Goal: Task Accomplishment & Management: Manage account settings

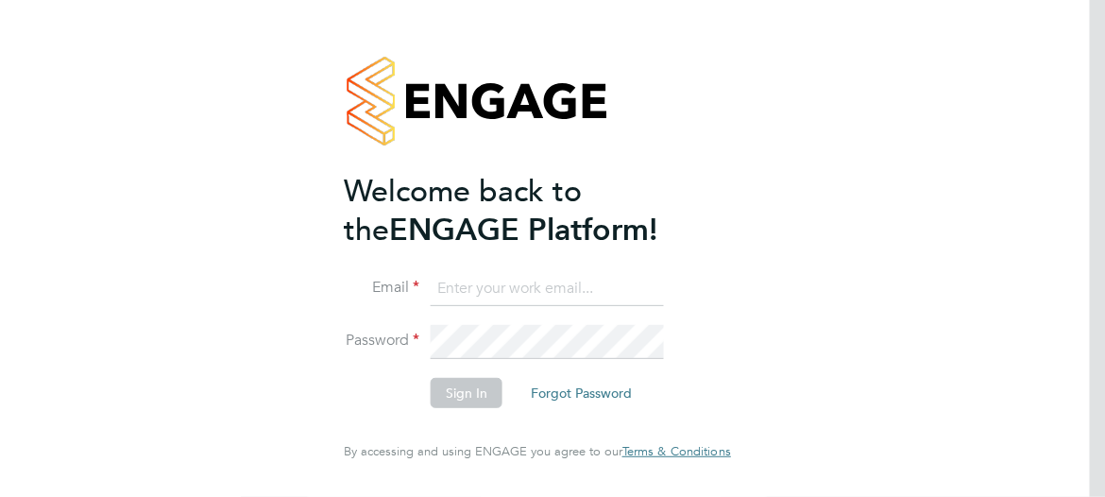
type input "derrick.cooper@vistry.co.uk"
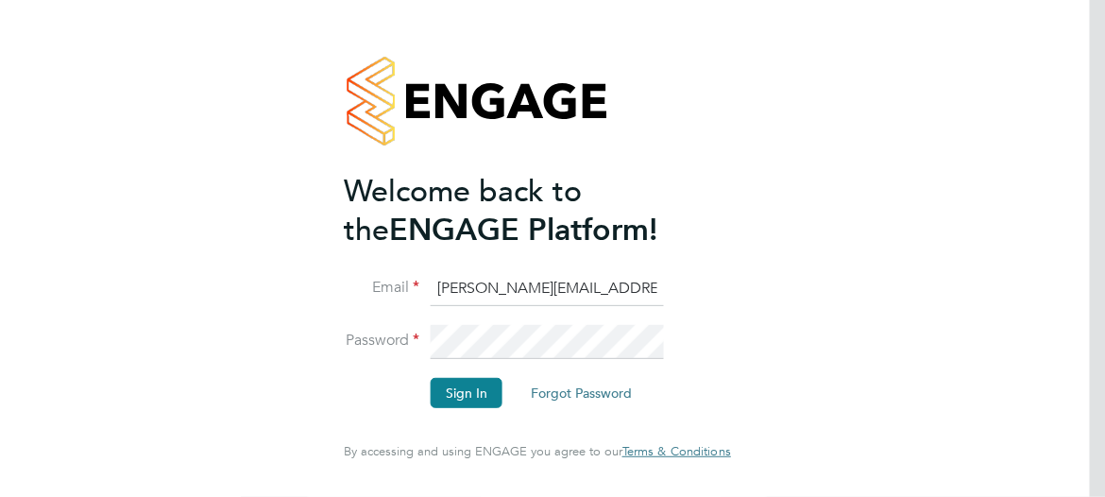
click at [618, 421] on li "Sign In Forgot Password" at bounding box center [528, 402] width 368 height 49
click at [473, 387] on button "Sign In" at bounding box center [467, 393] width 72 height 30
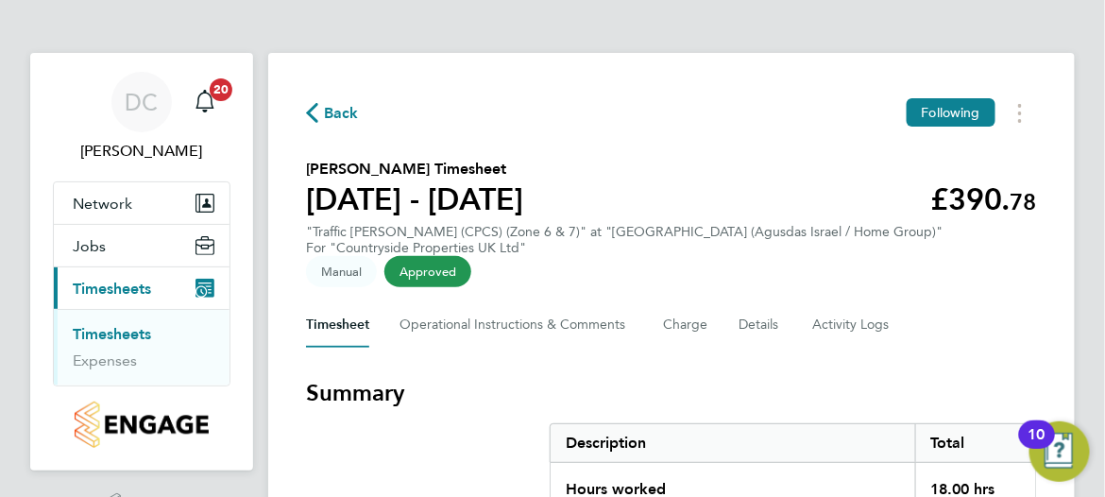
click at [134, 327] on link "Timesheets" at bounding box center [112, 334] width 78 height 18
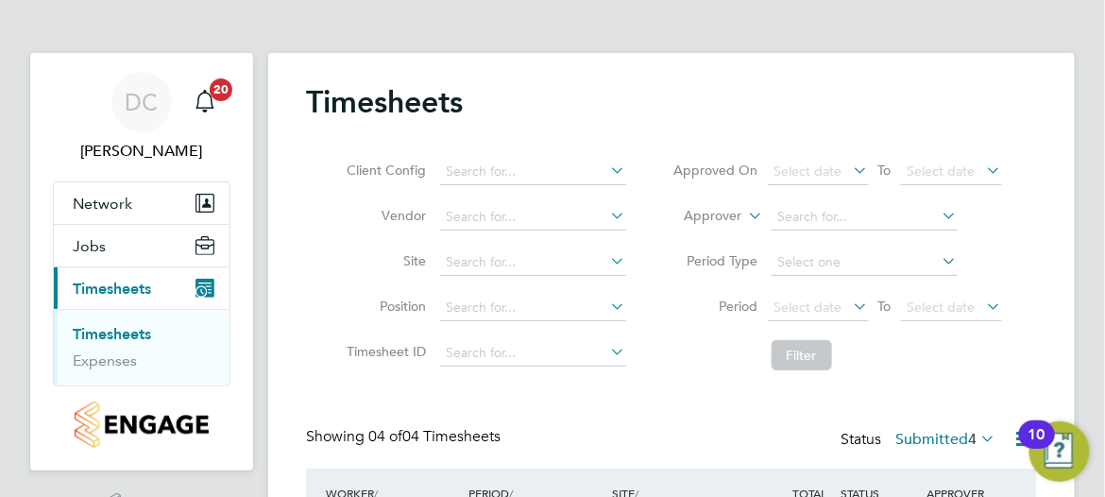
click at [607, 262] on icon at bounding box center [607, 261] width 0 height 26
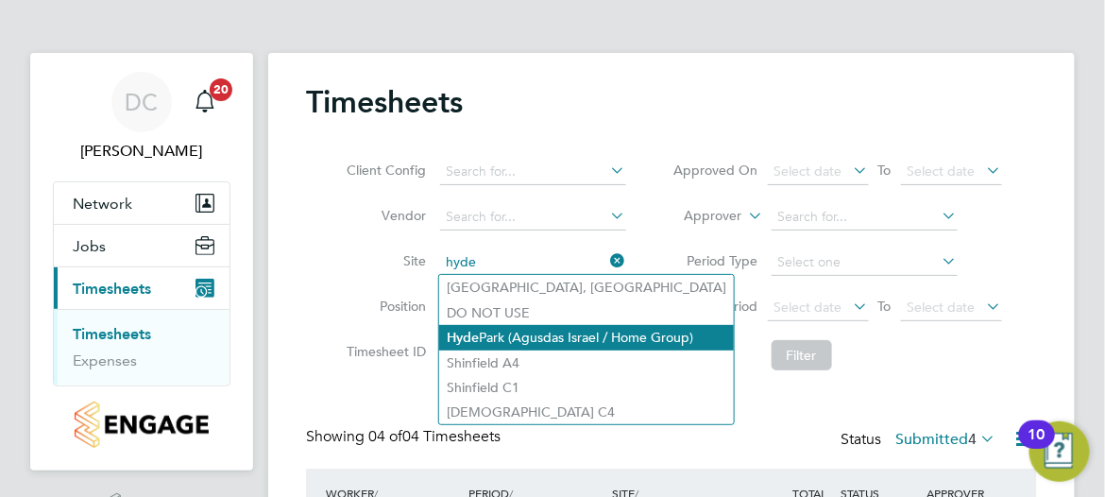
click at [494, 337] on li "[GEOGRAPHIC_DATA] (Agusdas Israel / Home Group)" at bounding box center [586, 338] width 295 height 26
type input "[GEOGRAPHIC_DATA] (Agusdas Israel / Home Group)"
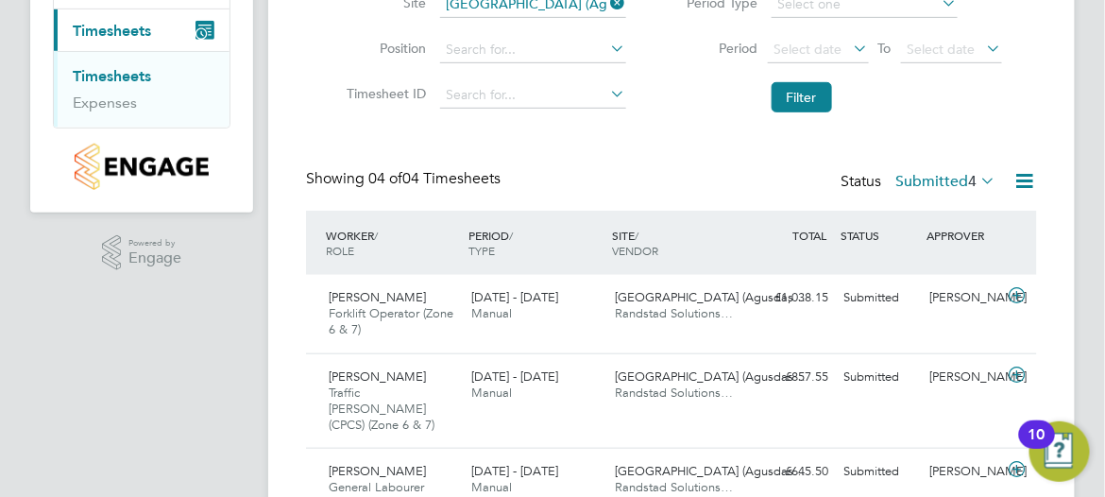
scroll to position [283, 0]
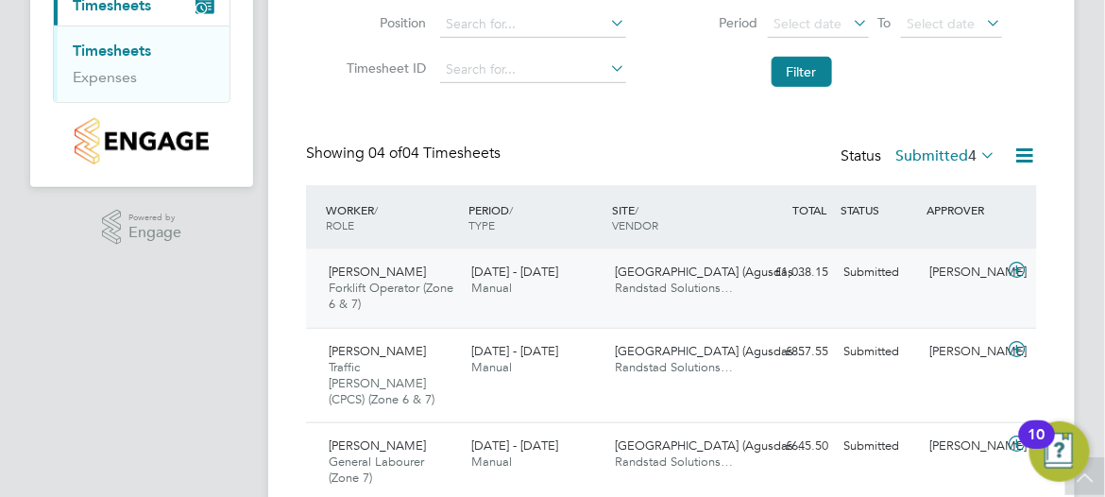
click at [1012, 269] on icon at bounding box center [1018, 270] width 24 height 15
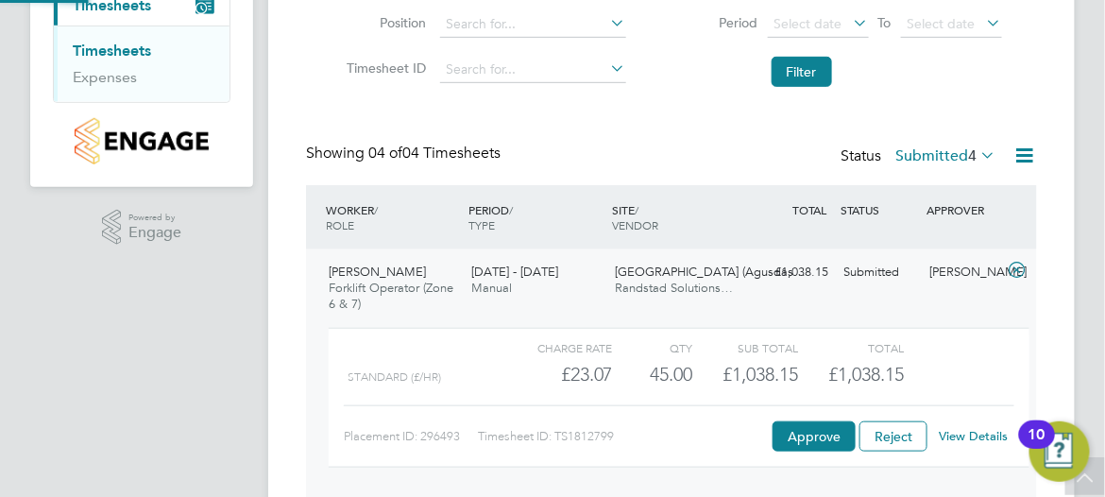
scroll to position [32, 160]
click at [813, 428] on button "Approve" at bounding box center [814, 436] width 83 height 30
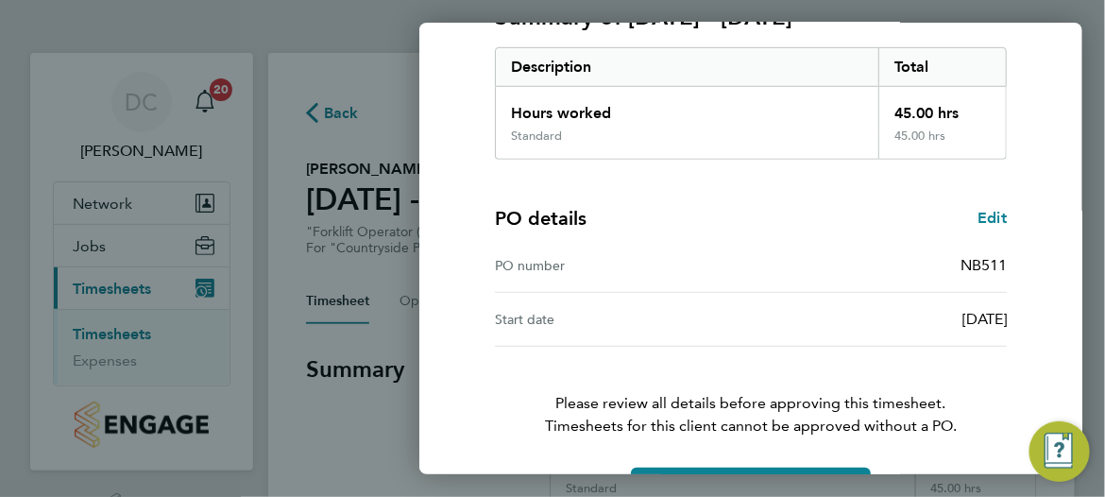
scroll to position [351, 0]
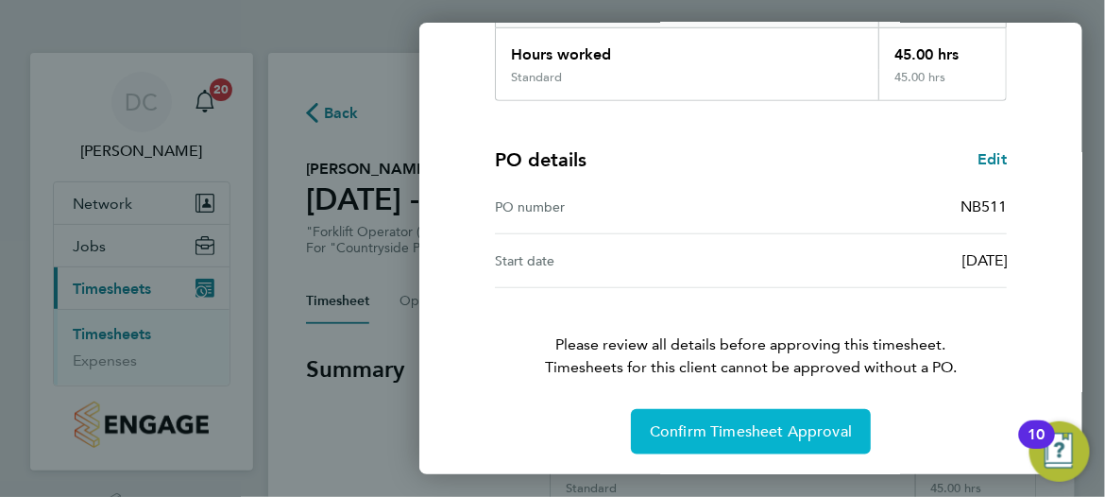
click at [726, 422] on span "Confirm Timesheet Approval" at bounding box center [751, 431] width 202 height 19
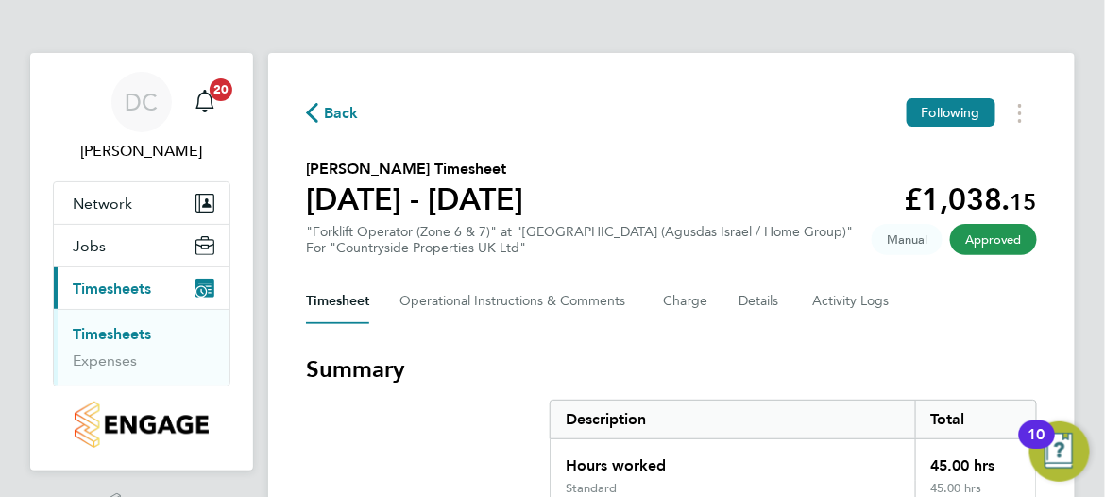
click at [123, 331] on link "Timesheets" at bounding box center [112, 334] width 78 height 18
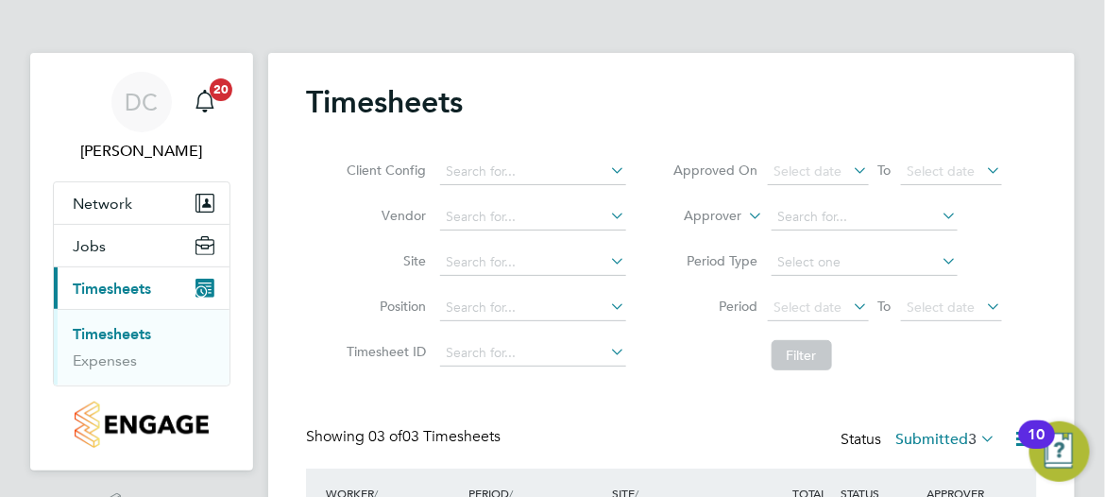
click at [607, 258] on icon at bounding box center [607, 261] width 0 height 26
click at [488, 342] on li "[GEOGRAPHIC_DATA] (Agusdas Israel / Home Group)" at bounding box center [586, 338] width 295 height 26
type input "[GEOGRAPHIC_DATA] (Agusdas Israel / Home Group)"
click at [794, 360] on button "Filter" at bounding box center [802, 355] width 60 height 30
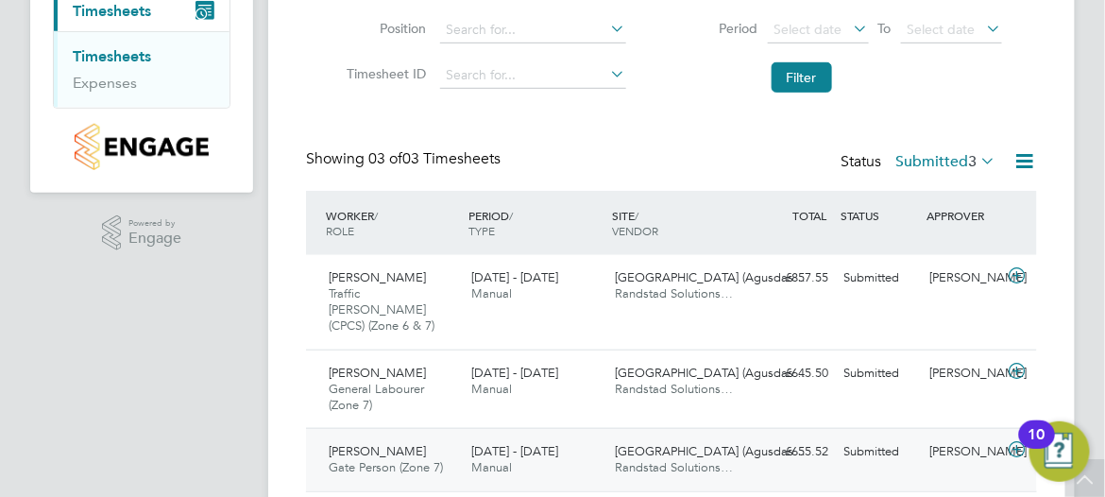
scroll to position [283, 0]
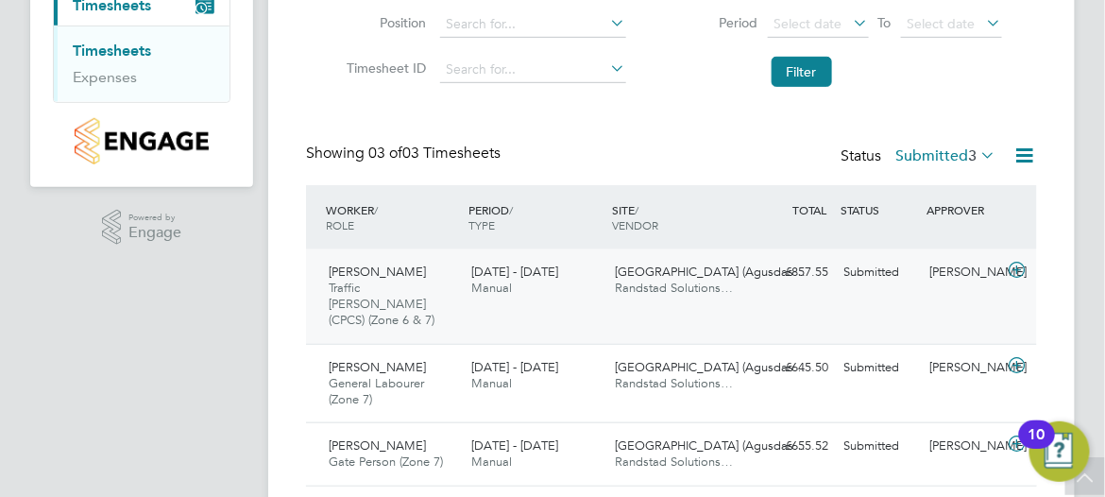
click at [693, 279] on div "Hyde Park (Agusdas… Randstad Solutions…" at bounding box center [679, 280] width 144 height 47
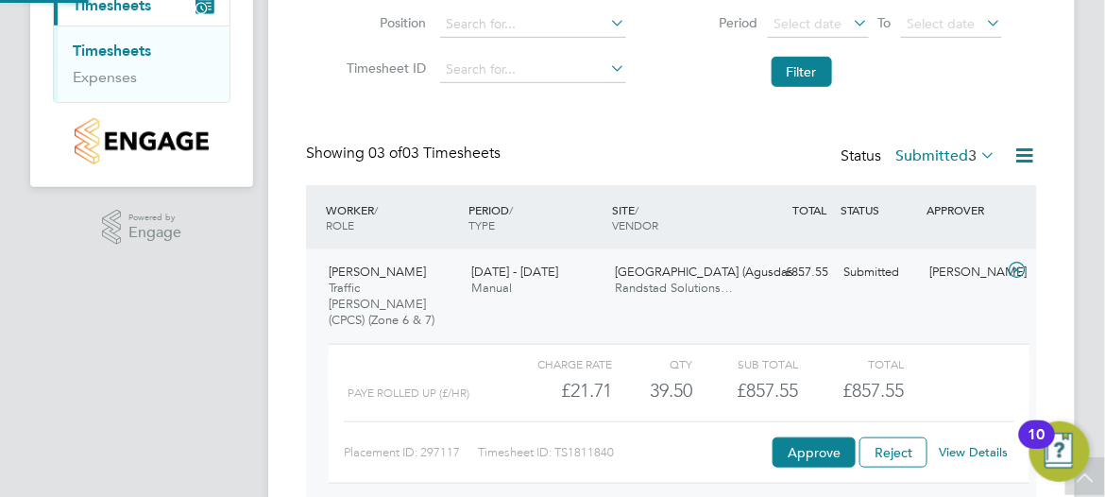
scroll to position [9, 9]
click at [971, 444] on link "View Details" at bounding box center [974, 452] width 69 height 16
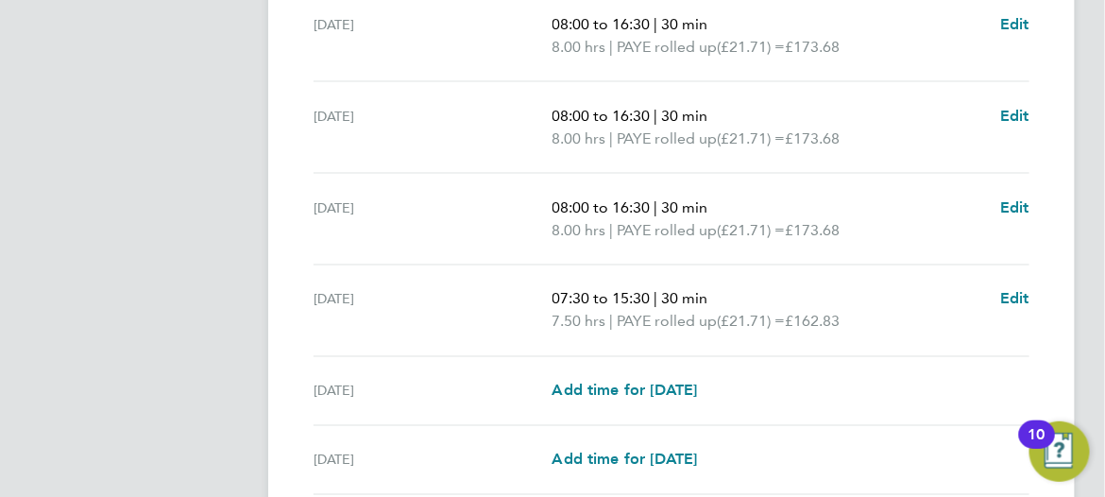
scroll to position [756, 0]
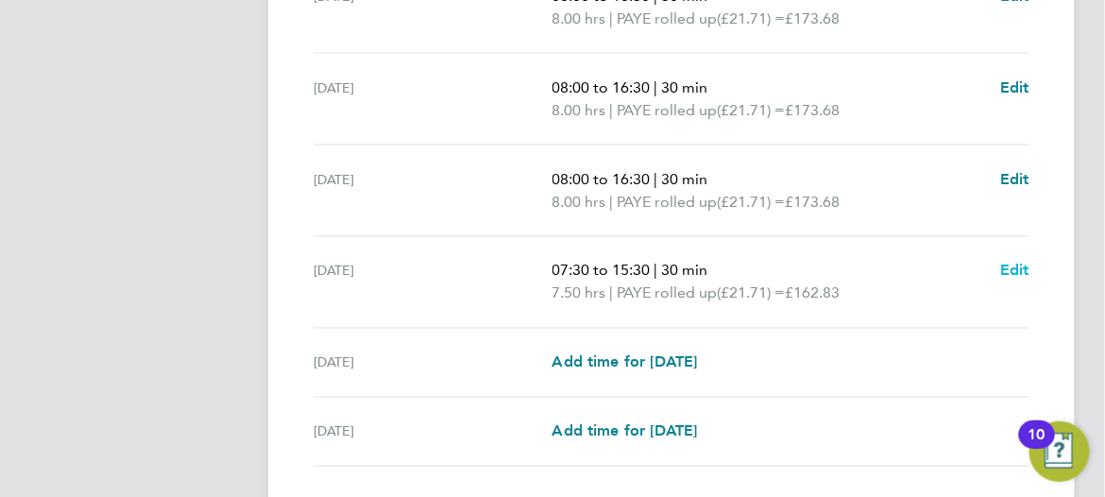
click at [1016, 262] on span "Edit" at bounding box center [1014, 271] width 29 height 18
select select "30"
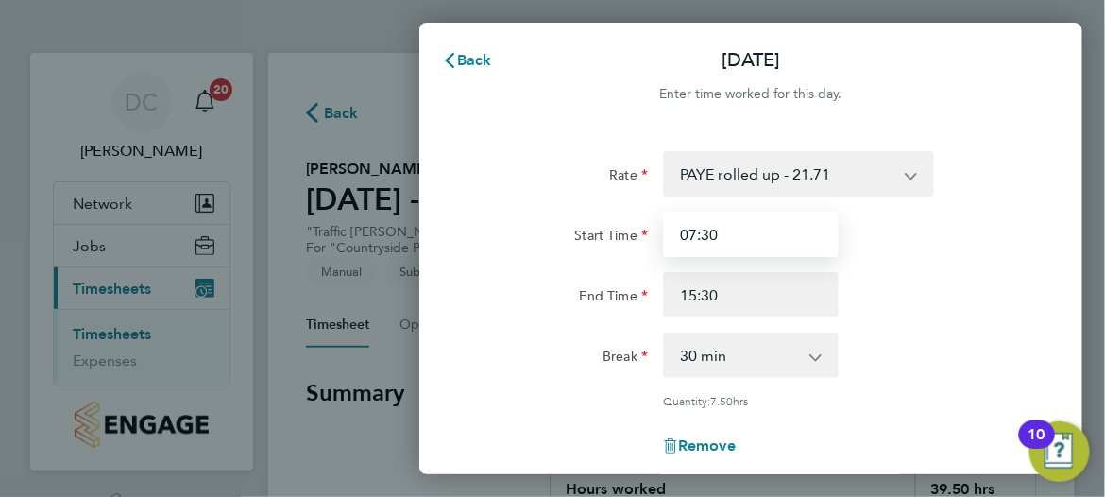
click at [696, 234] on input "07:30" at bounding box center [751, 234] width 176 height 45
click at [709, 235] on input "08:30" at bounding box center [751, 234] width 176 height 45
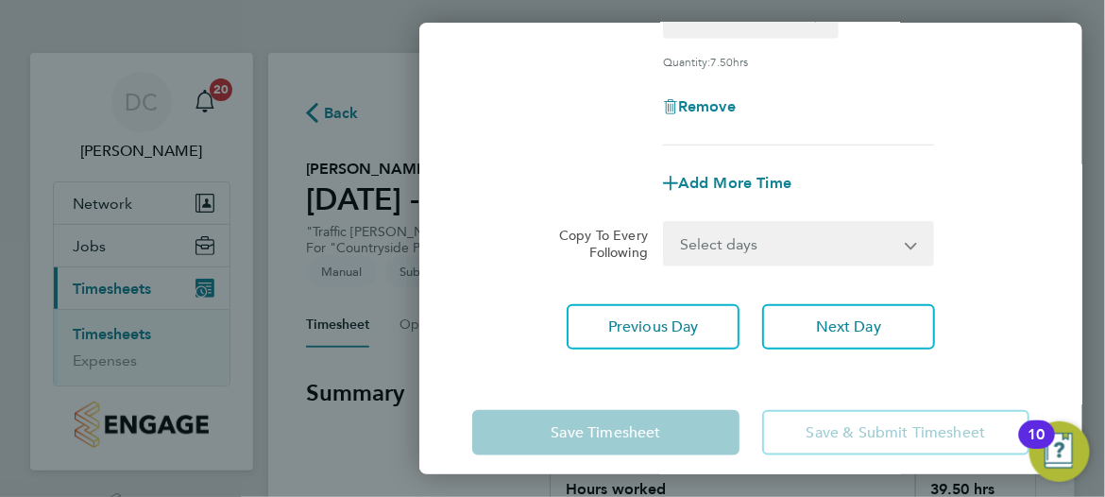
scroll to position [355, 0]
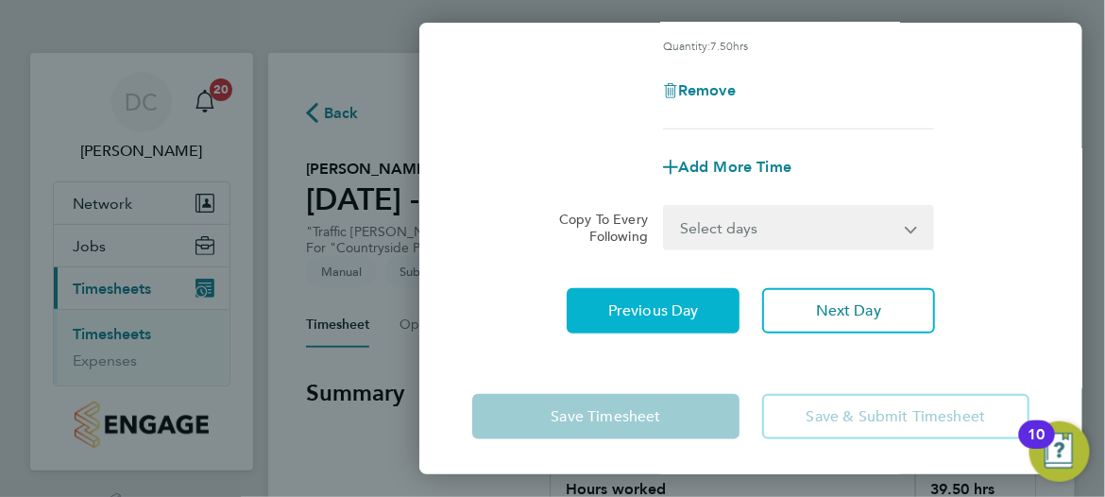
type input "08:00"
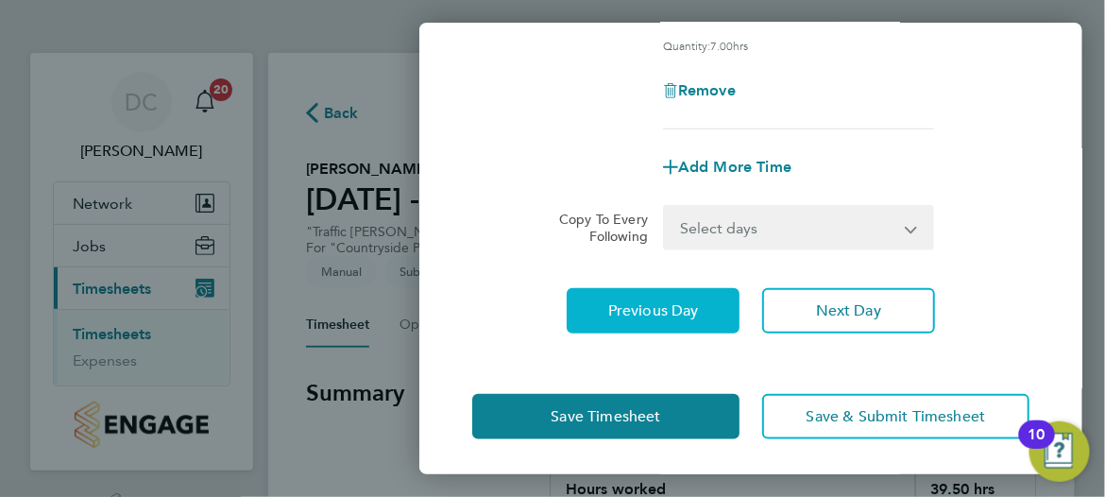
click at [615, 318] on button "Previous Day" at bounding box center [653, 310] width 173 height 45
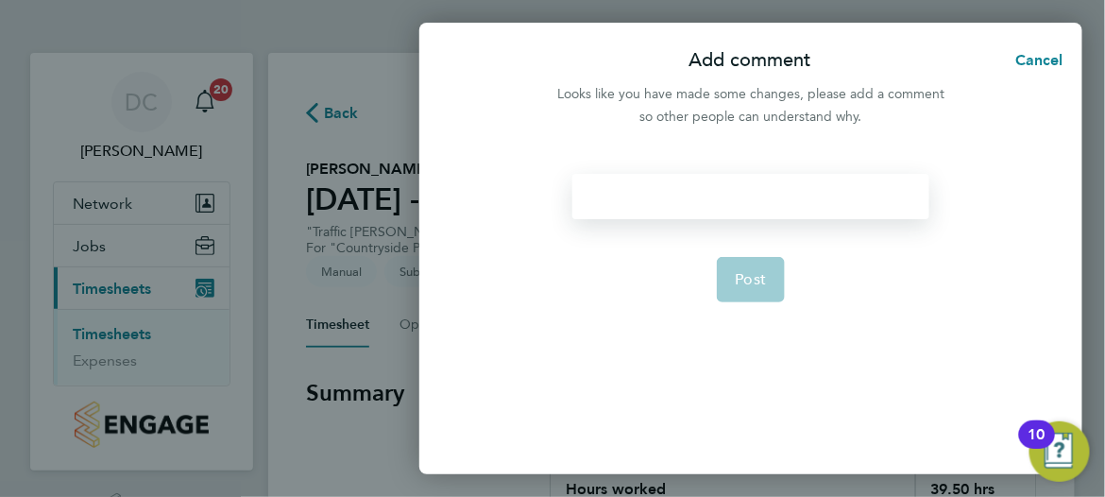
click at [654, 196] on div at bounding box center [750, 196] width 356 height 45
click at [630, 176] on div at bounding box center [750, 196] width 356 height 45
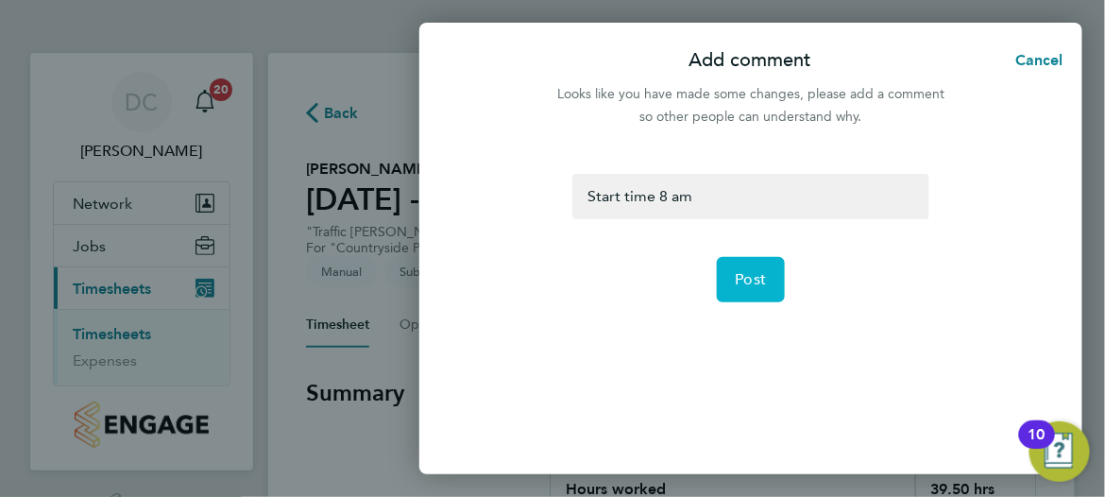
click at [751, 277] on span "Post" at bounding box center [751, 279] width 31 height 19
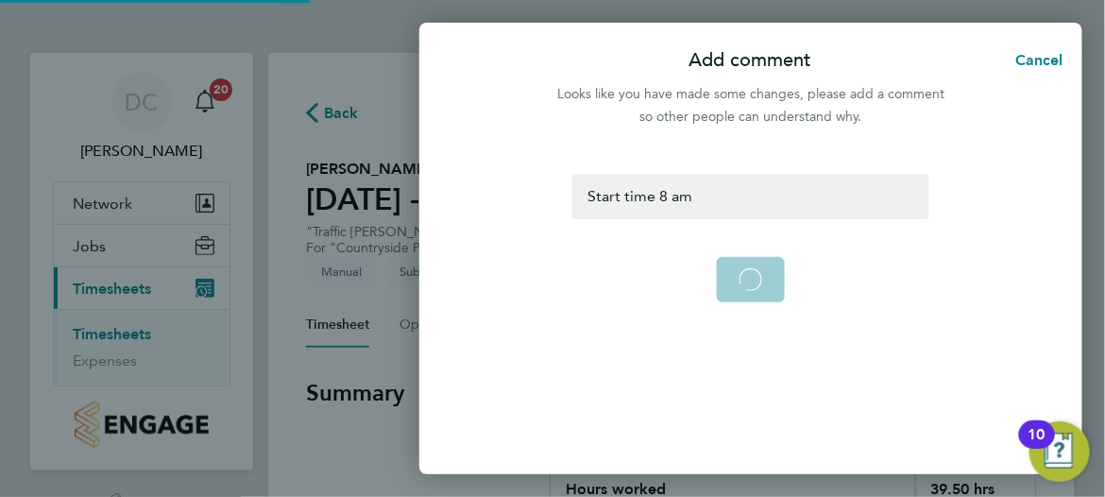
select select "30"
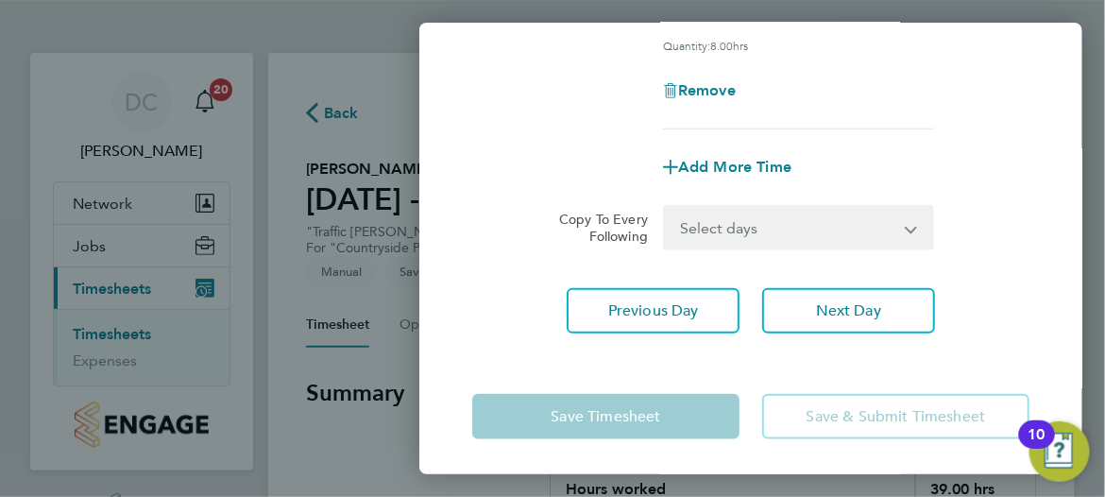
click at [1023, 362] on div "Save Timesheet Save & Submit Timesheet" at bounding box center [750, 416] width 663 height 121
click at [739, 342] on div "Rate PAYE rolled up - 21.71 UMB - 21.71 Start Time 08:00 End Time 16:30 Break 0…" at bounding box center [750, 64] width 663 height 583
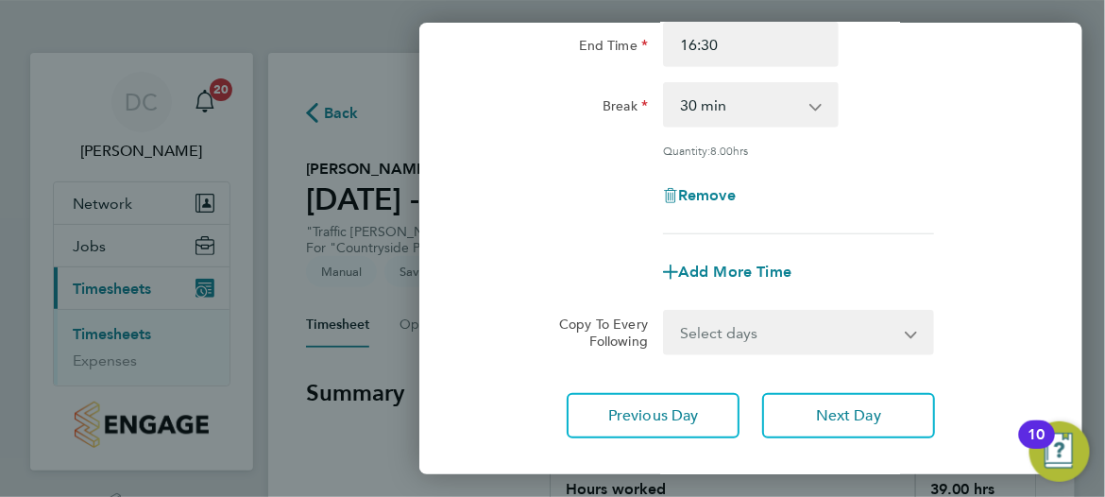
scroll to position [283, 0]
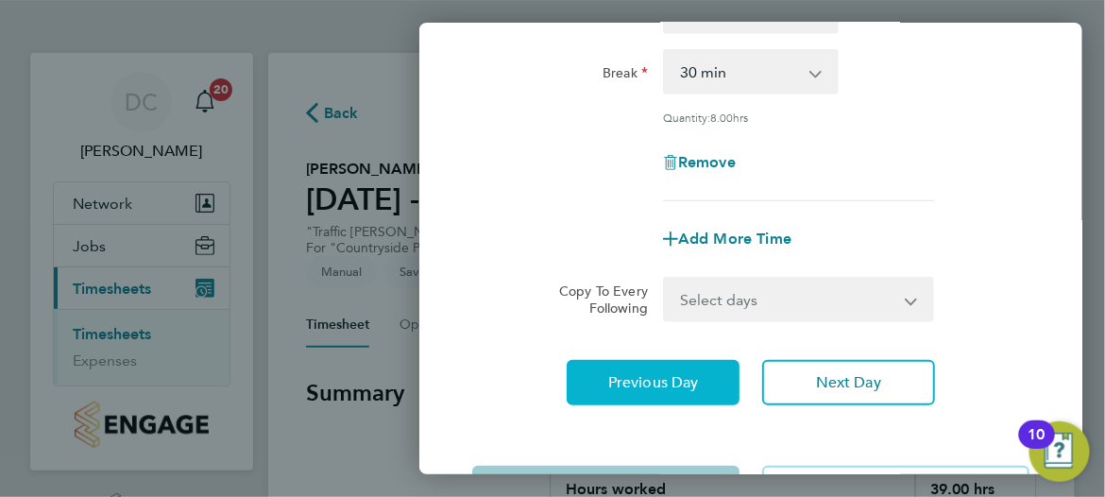
click at [673, 369] on button "Previous Day" at bounding box center [653, 382] width 173 height 45
select select "30"
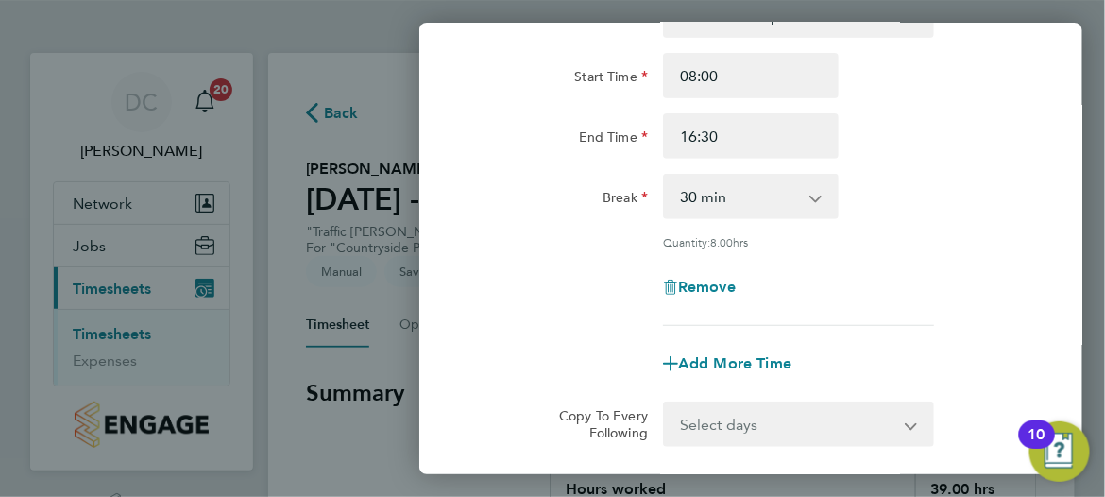
scroll to position [355, 0]
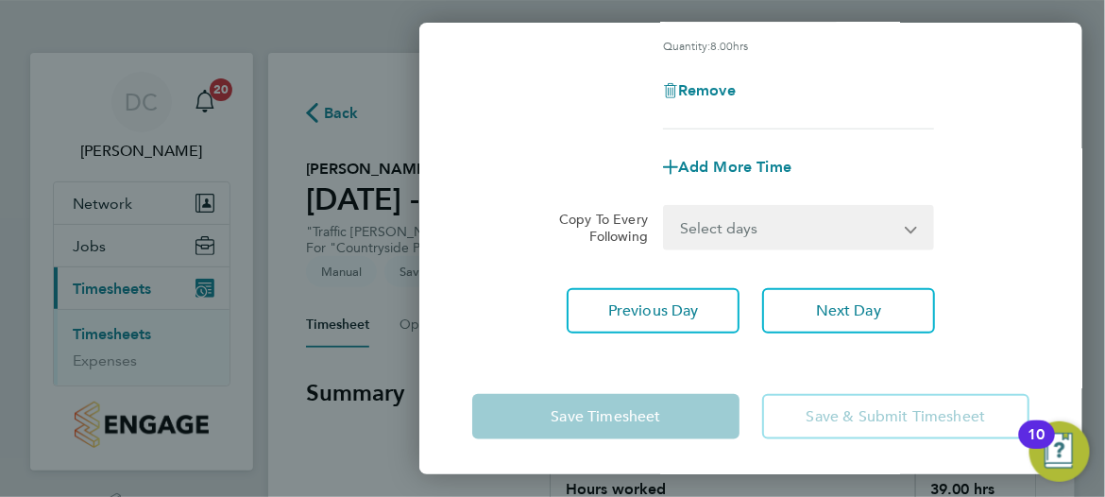
click at [809, 364] on div "Save Timesheet Save & Submit Timesheet" at bounding box center [750, 416] width 663 height 121
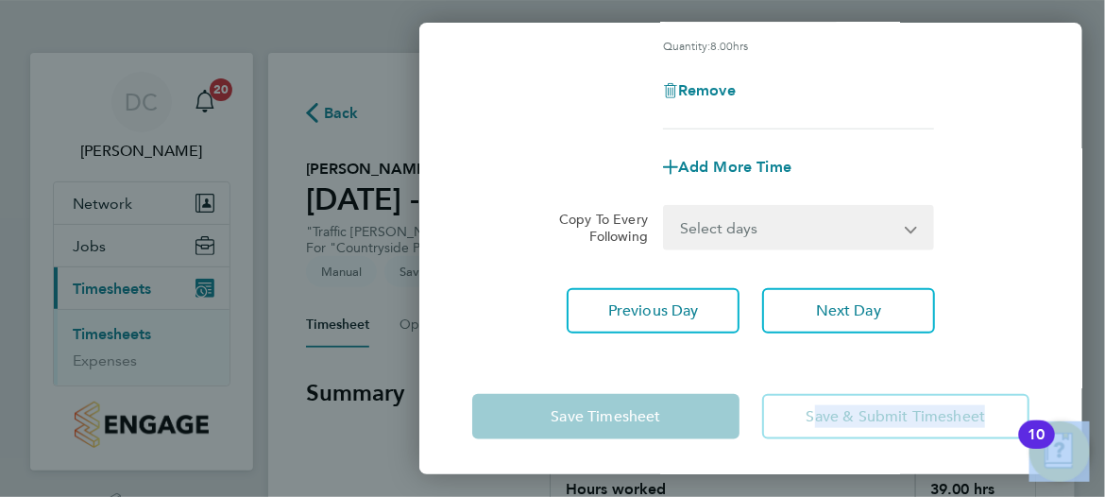
click at [809, 364] on div "Save Timesheet Save & Submit Timesheet" at bounding box center [750, 416] width 663 height 121
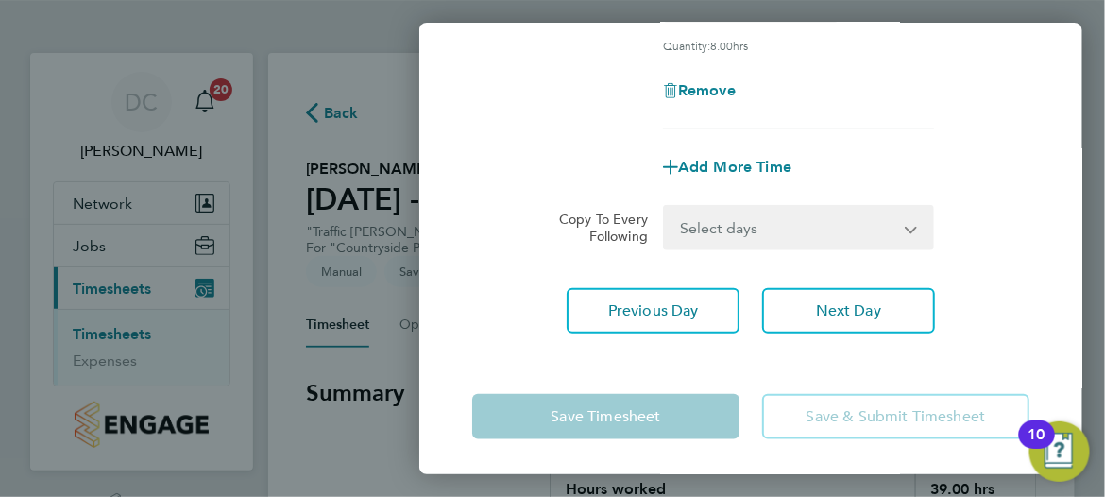
drag, startPoint x: 809, startPoint y: 364, endPoint x: 1021, endPoint y: 358, distance: 212.6
click at [1021, 358] on div "Save Timesheet Save & Submit Timesheet" at bounding box center [750, 416] width 663 height 121
click at [701, 423] on app-form-button "Save Timesheet" at bounding box center [611, 416] width 279 height 45
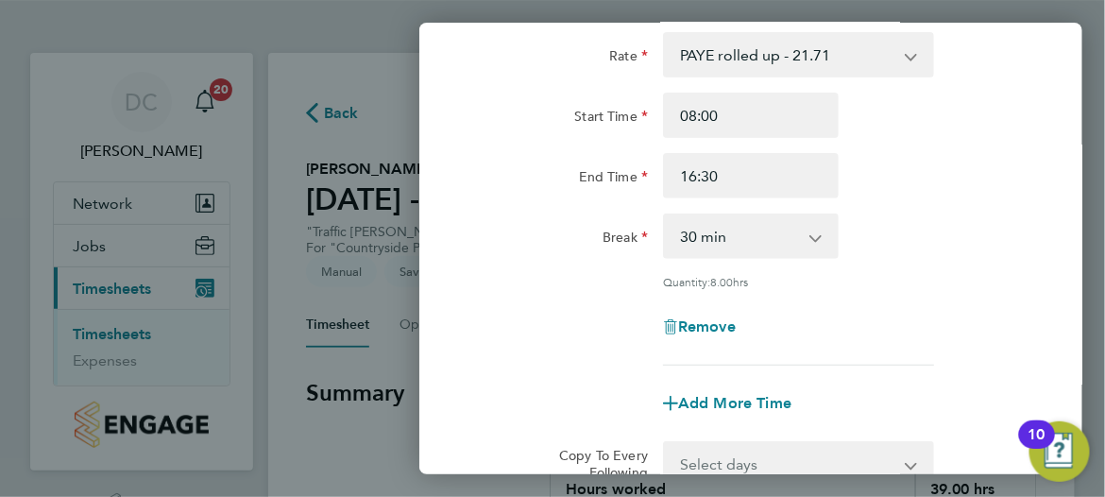
scroll to position [0, 0]
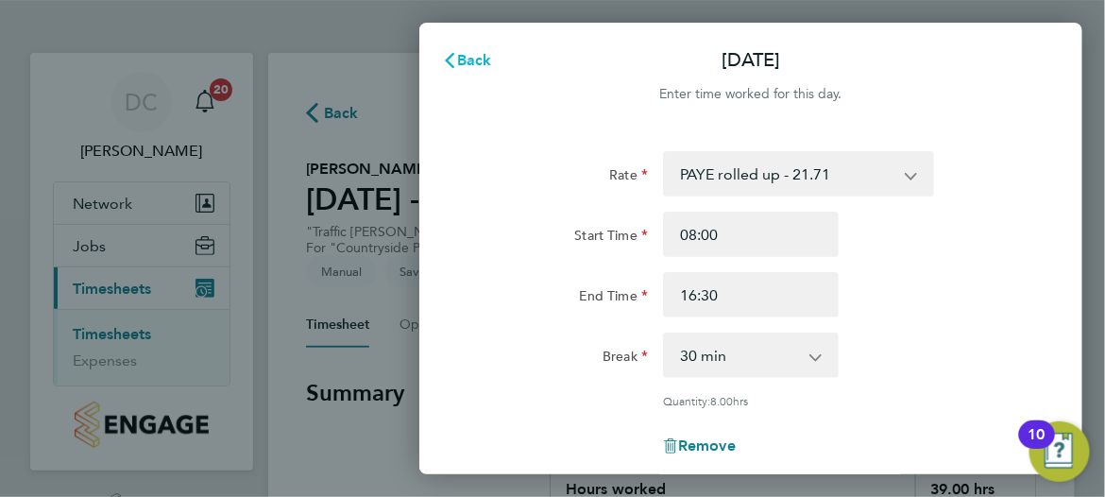
click at [450, 53] on icon "button" at bounding box center [449, 60] width 15 height 15
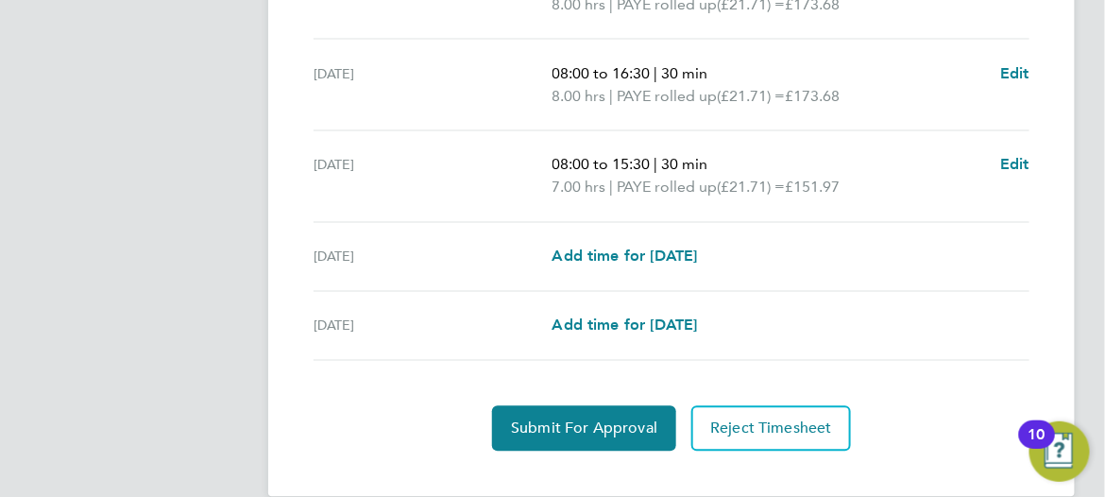
scroll to position [863, 0]
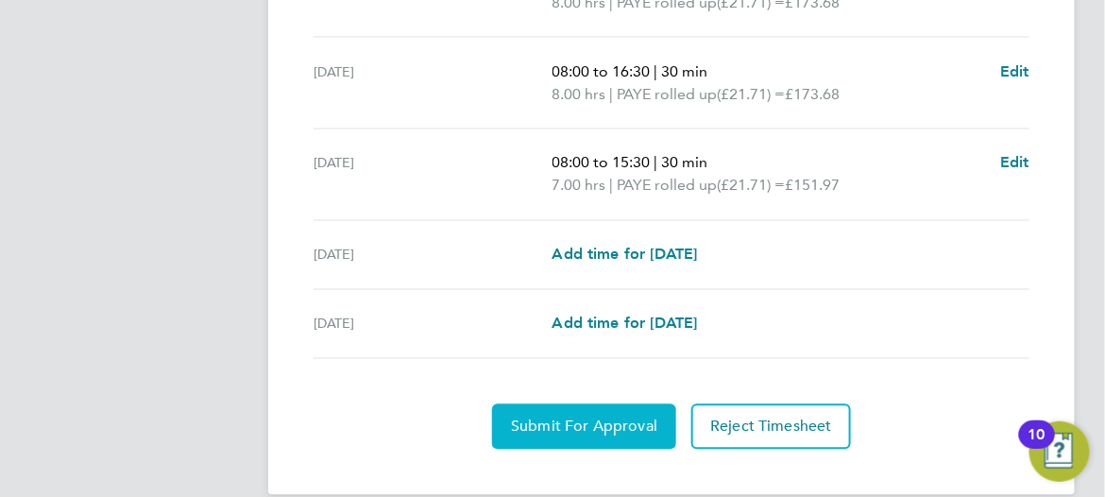
click at [573, 418] on span "Submit For Approval" at bounding box center [584, 427] width 146 height 19
click at [615, 418] on span "Approve Timesheet" at bounding box center [584, 427] width 139 height 19
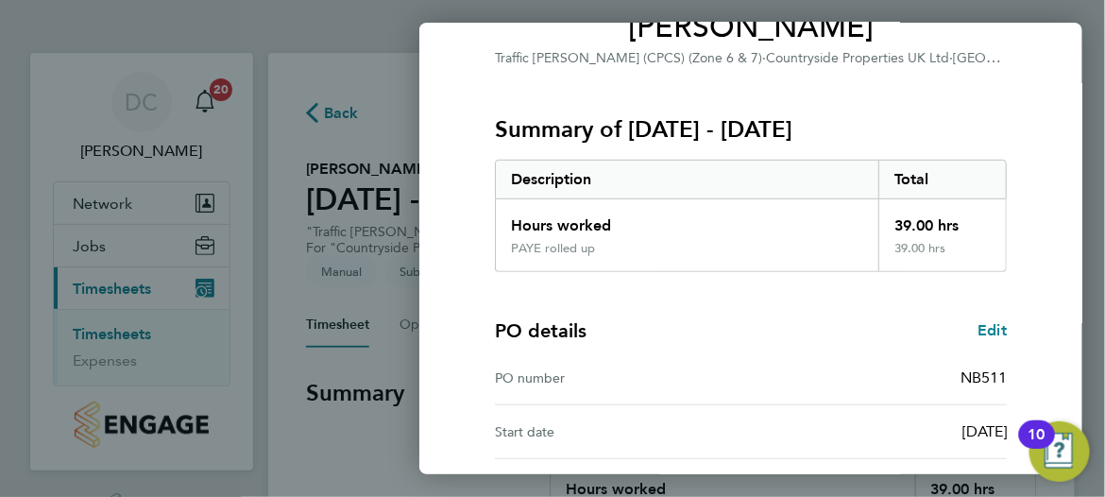
scroll to position [351, 0]
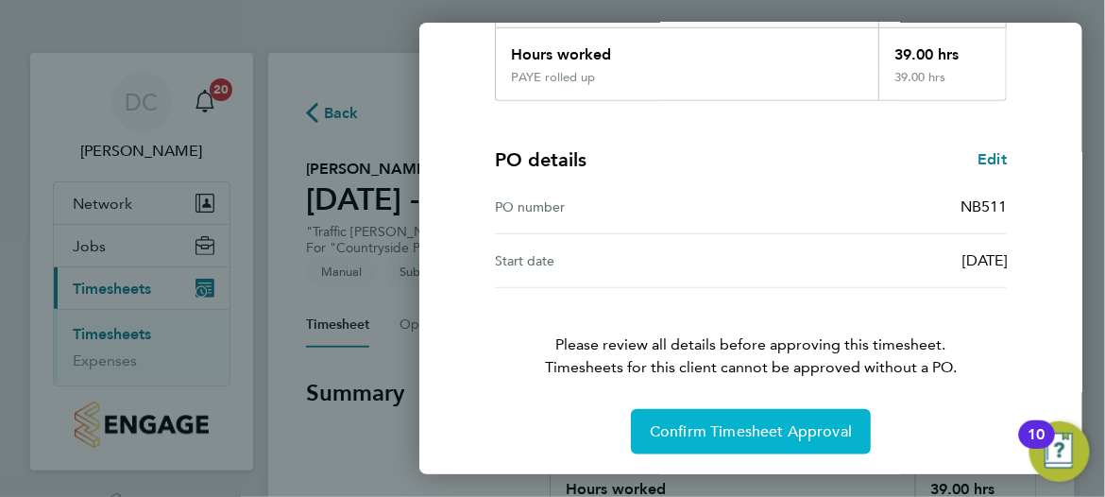
click at [770, 425] on span "Confirm Timesheet Approval" at bounding box center [751, 431] width 202 height 19
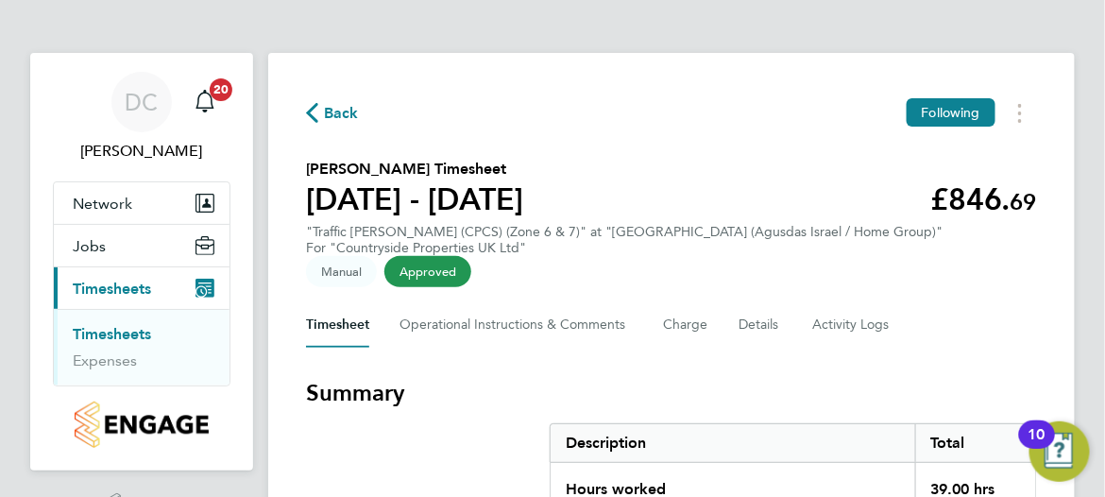
click at [339, 116] on span "Back" at bounding box center [341, 113] width 35 height 23
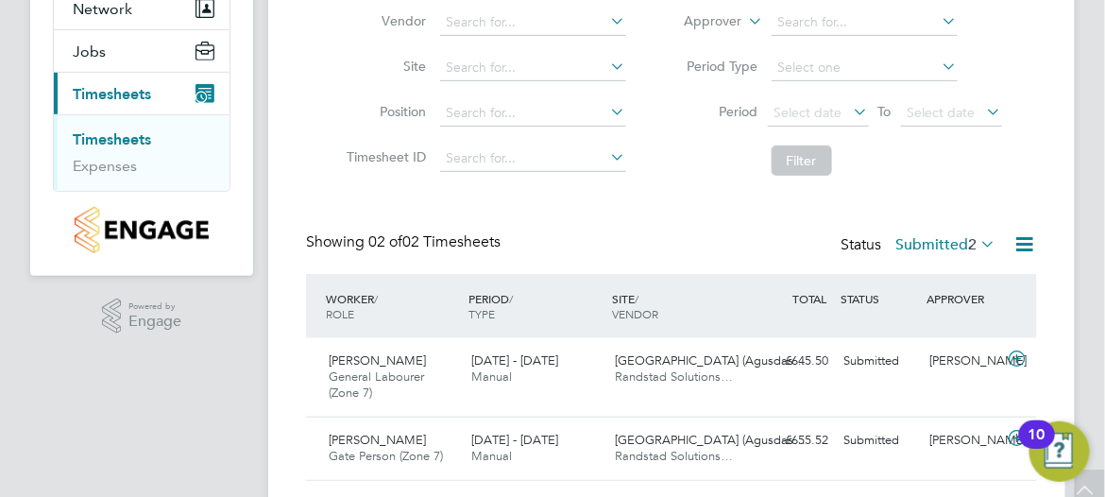
scroll to position [244, 0]
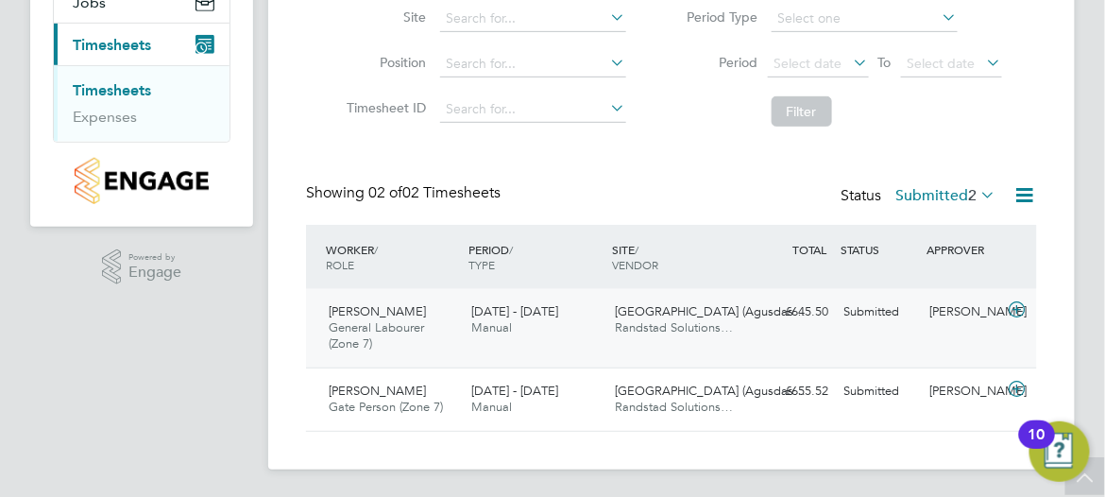
click at [381, 306] on span "Hakeem Ahmed" at bounding box center [377, 311] width 97 height 16
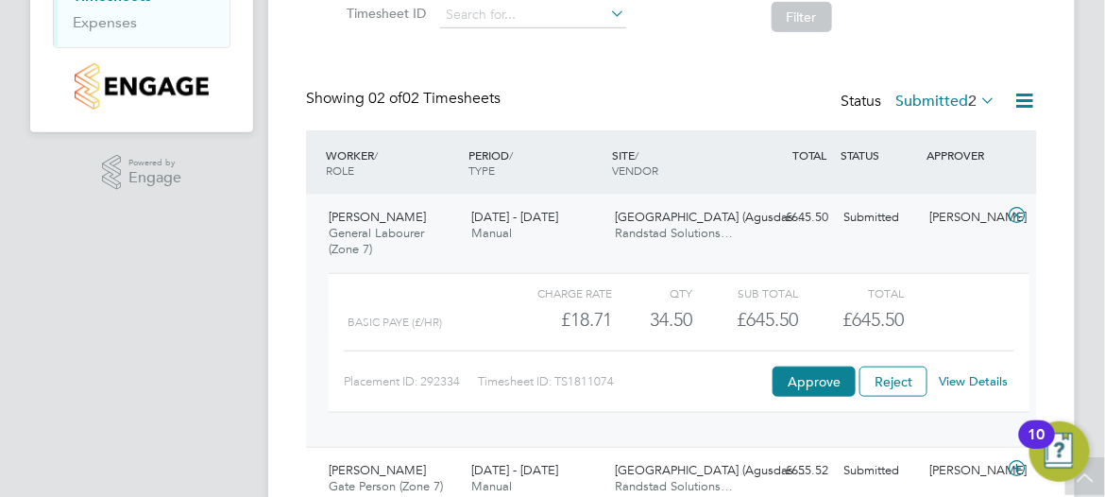
scroll to position [417, 0]
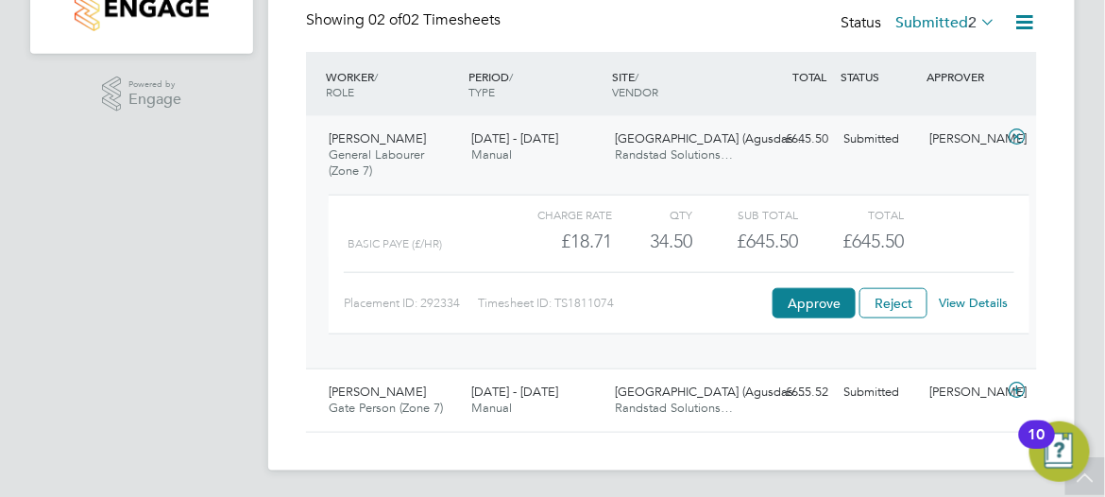
click at [957, 299] on link "View Details" at bounding box center [974, 303] width 69 height 16
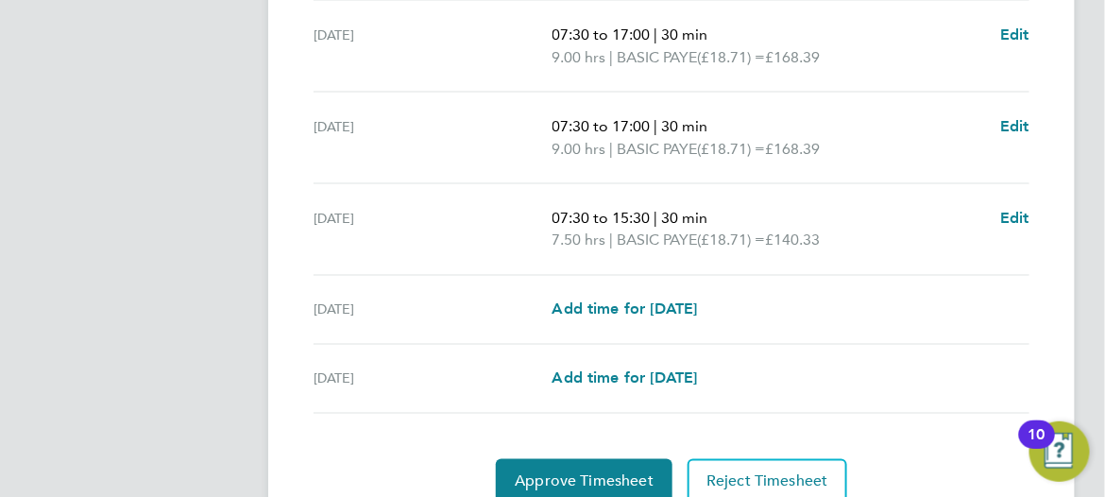
scroll to position [841, 0]
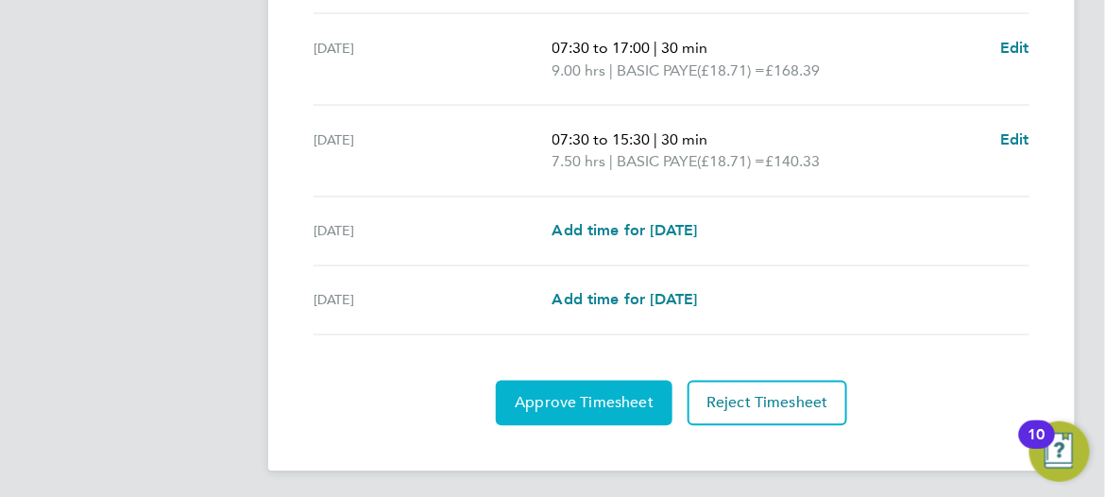
click at [603, 394] on span "Approve Timesheet" at bounding box center [584, 403] width 139 height 19
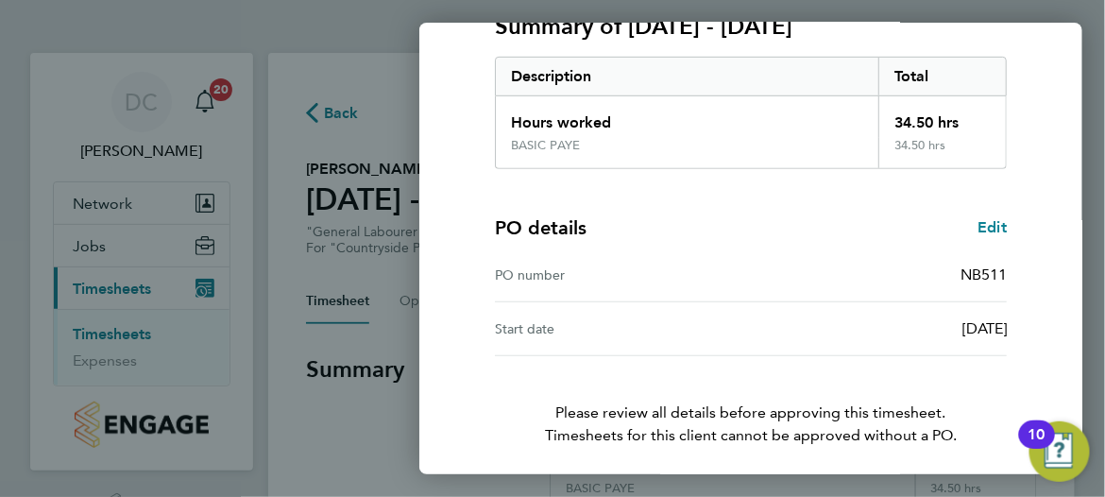
scroll to position [351, 0]
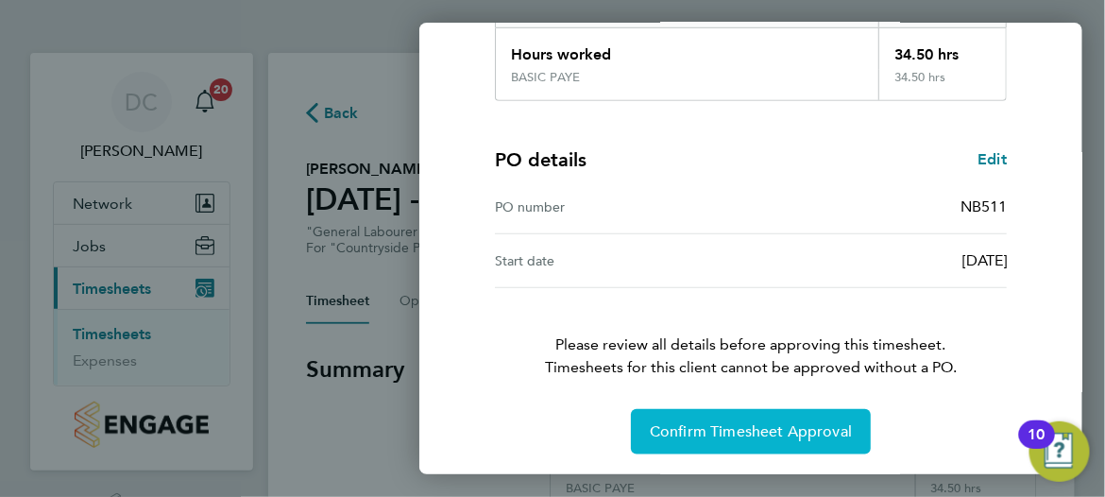
click at [752, 433] on span "Confirm Timesheet Approval" at bounding box center [751, 431] width 202 height 19
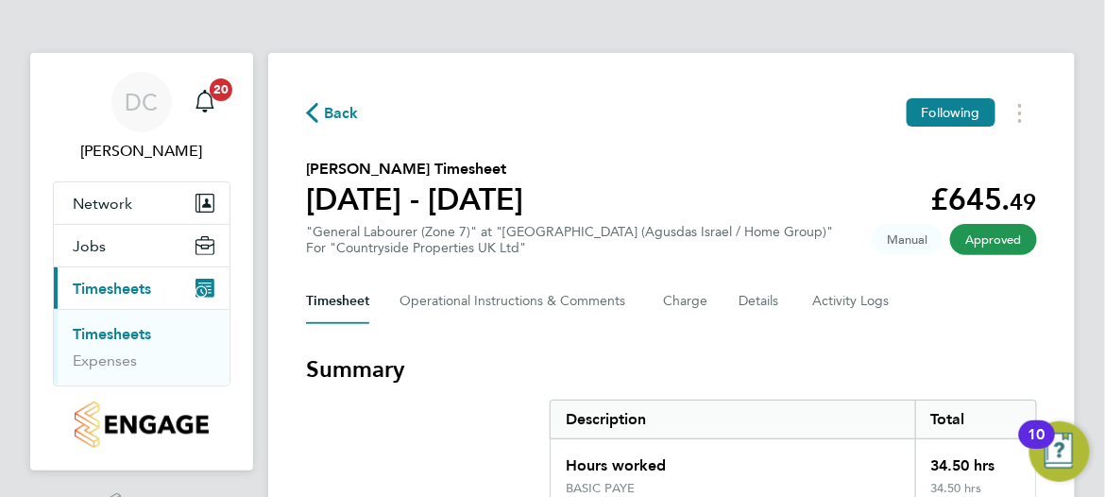
click at [332, 110] on span "Back" at bounding box center [341, 113] width 35 height 23
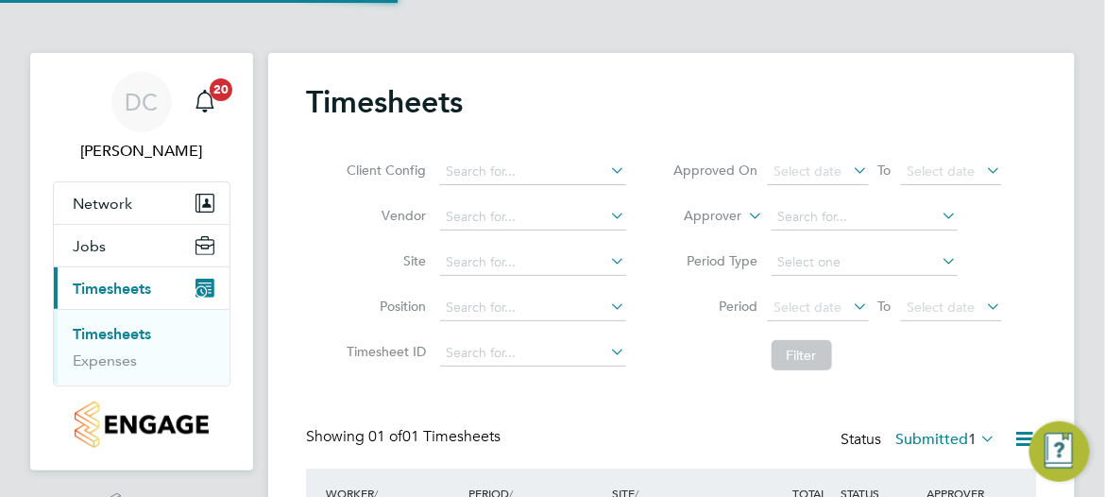
scroll to position [47, 139]
click at [332, 111] on h2 "Timesheets" at bounding box center [384, 102] width 157 height 38
click at [607, 259] on icon at bounding box center [607, 261] width 0 height 26
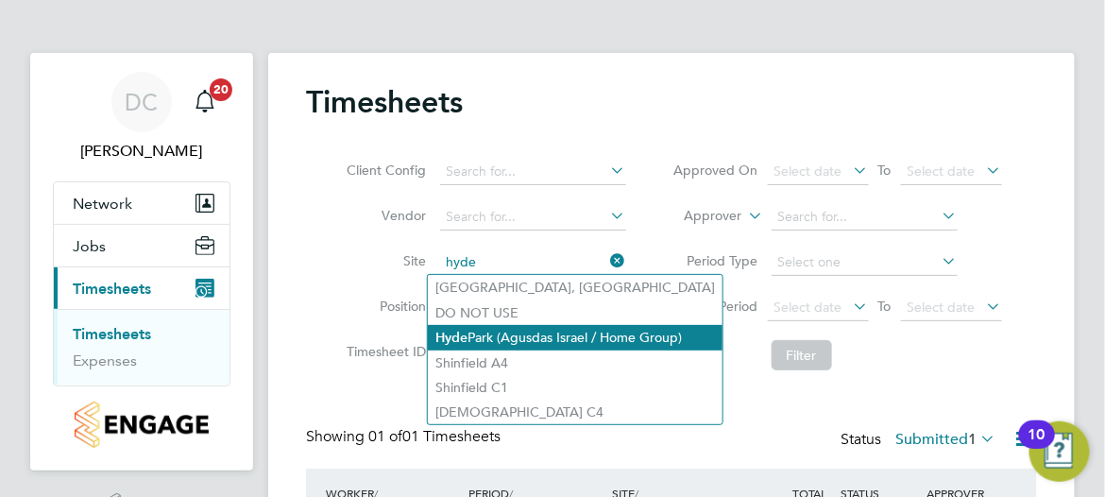
click at [494, 333] on li "Hyde Park (Agusdas Israel / Home Group)" at bounding box center [575, 338] width 295 height 26
type input "[GEOGRAPHIC_DATA] (Agusdas Israel / Home Group)"
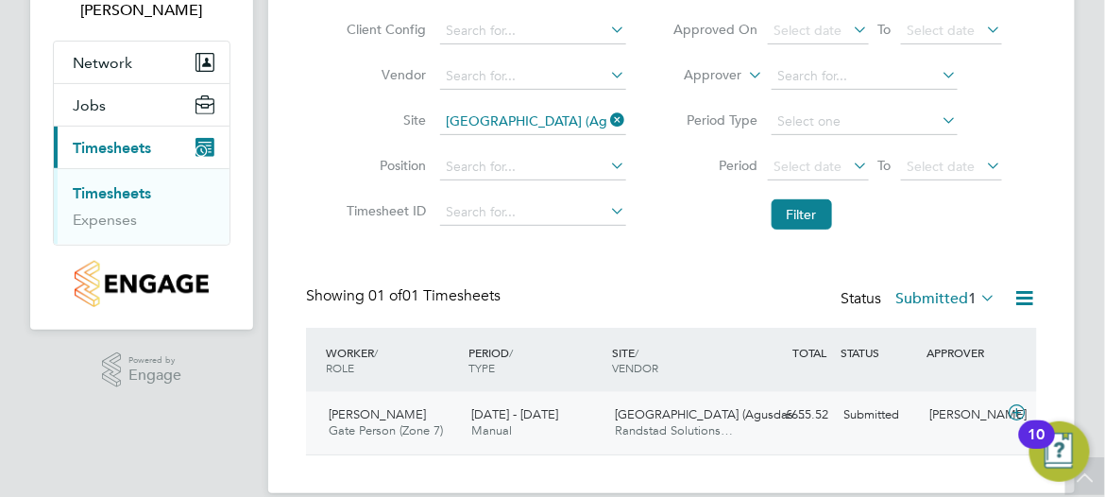
scroll to position [165, 0]
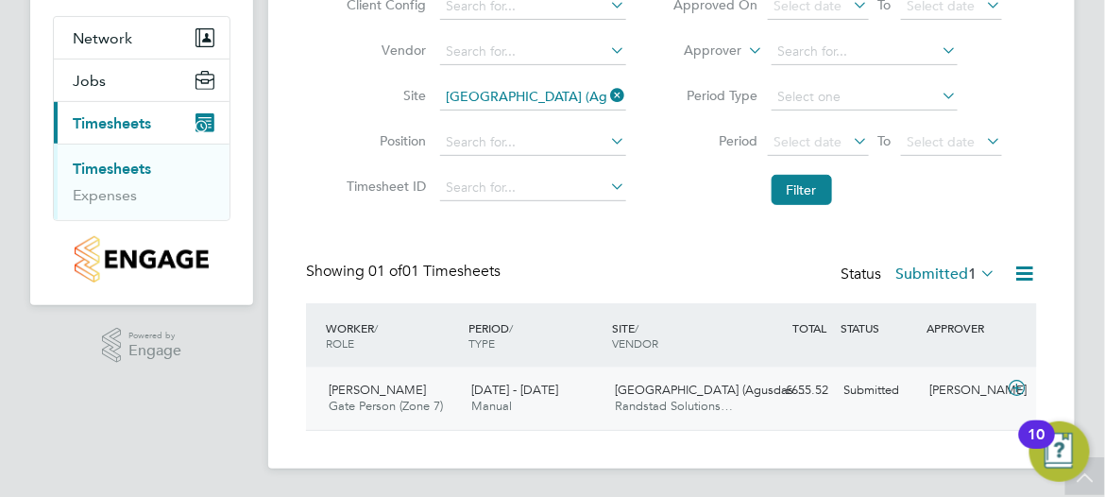
click at [383, 388] on span "[PERSON_NAME]" at bounding box center [377, 390] width 97 height 16
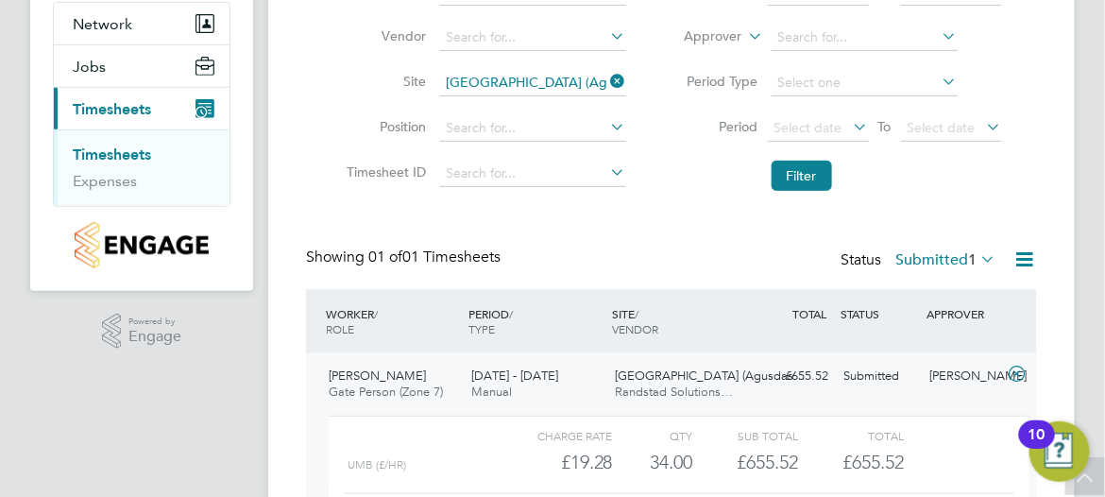
scroll to position [338, 0]
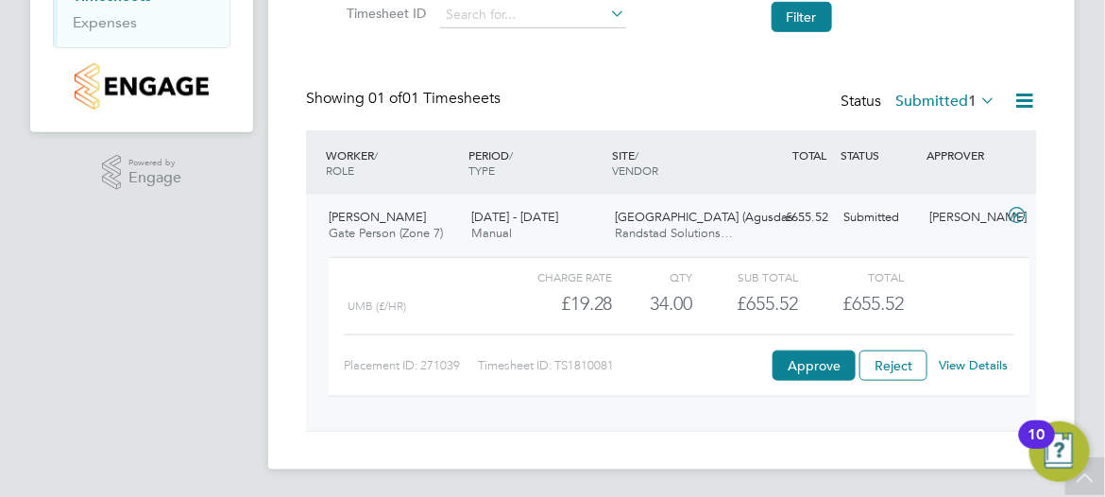
drag, startPoint x: 1003, startPoint y: 362, endPoint x: 991, endPoint y: 362, distance: 12.3
click at [1000, 362] on div "Charge rate QTY Sub Total Total UMB (£/HR) £19.28 34 34.00 34 £655.52 £655.52 P…" at bounding box center [679, 327] width 701 height 140
click at [981, 362] on link "View Details" at bounding box center [974, 365] width 69 height 16
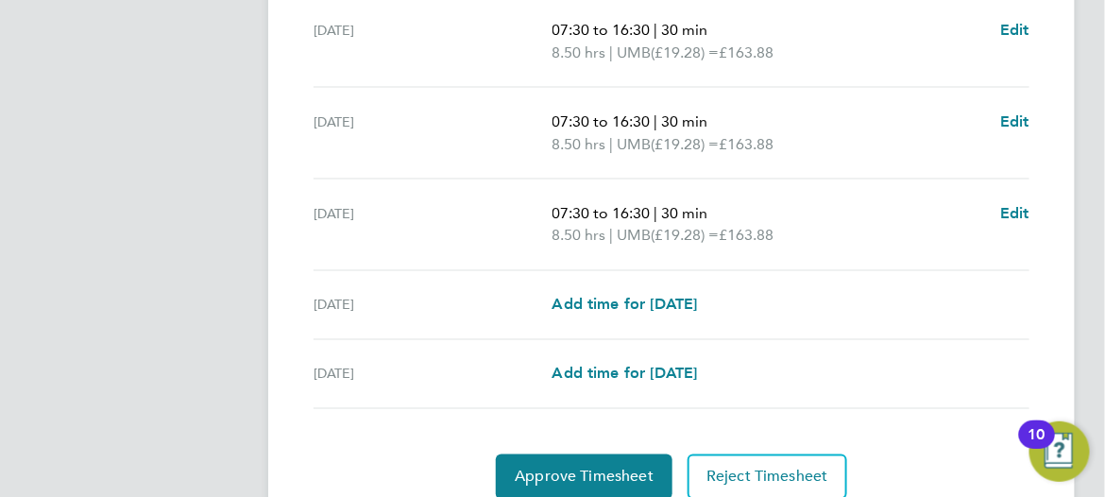
scroll to position [841, 0]
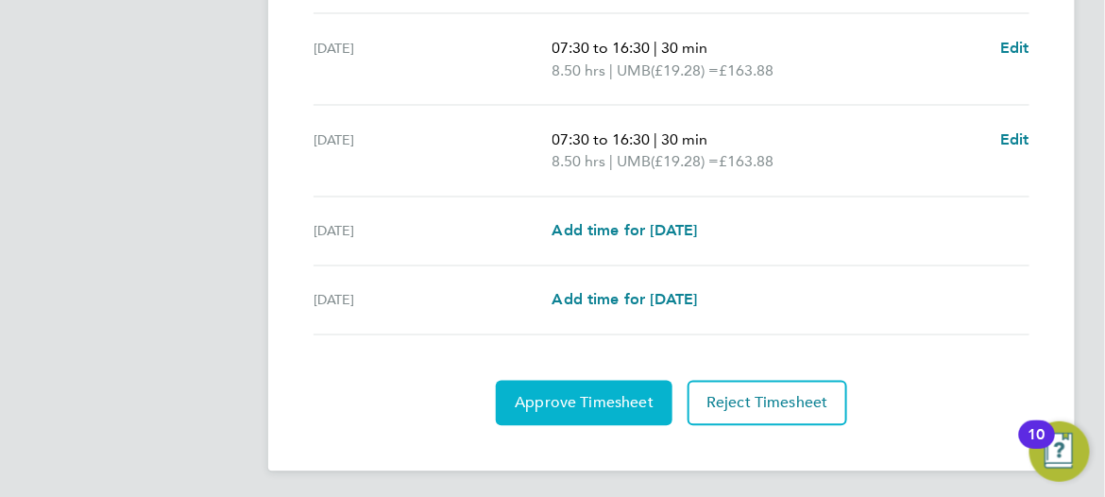
click at [585, 396] on span "Approve Timesheet" at bounding box center [584, 403] width 139 height 19
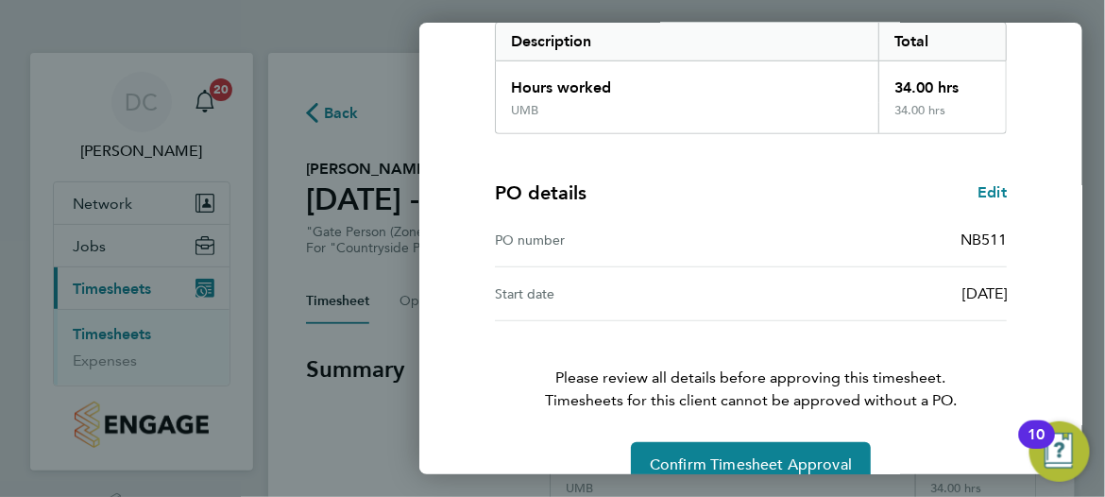
scroll to position [351, 0]
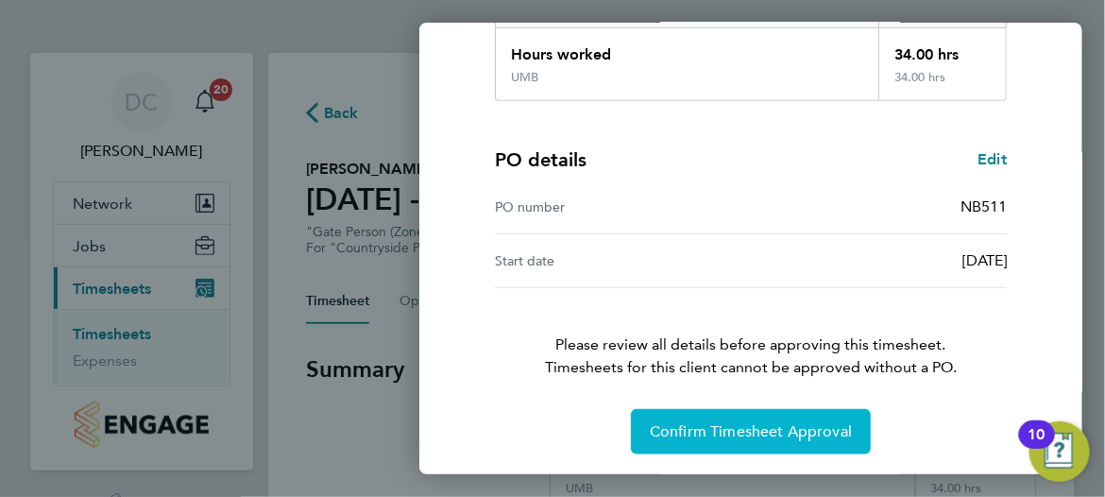
click at [734, 430] on span "Confirm Timesheet Approval" at bounding box center [751, 431] width 202 height 19
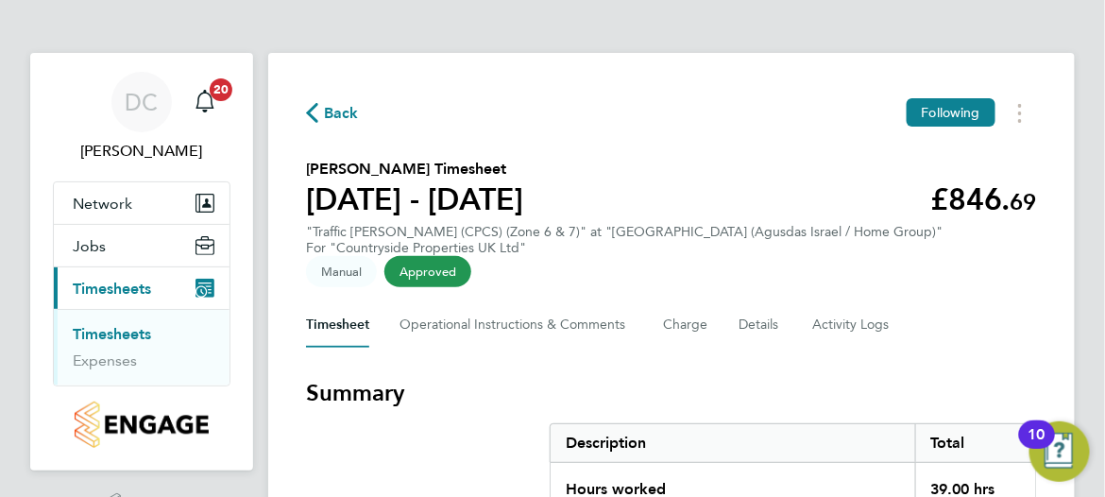
click at [377, 256] on span "Manual" at bounding box center [341, 271] width 71 height 31
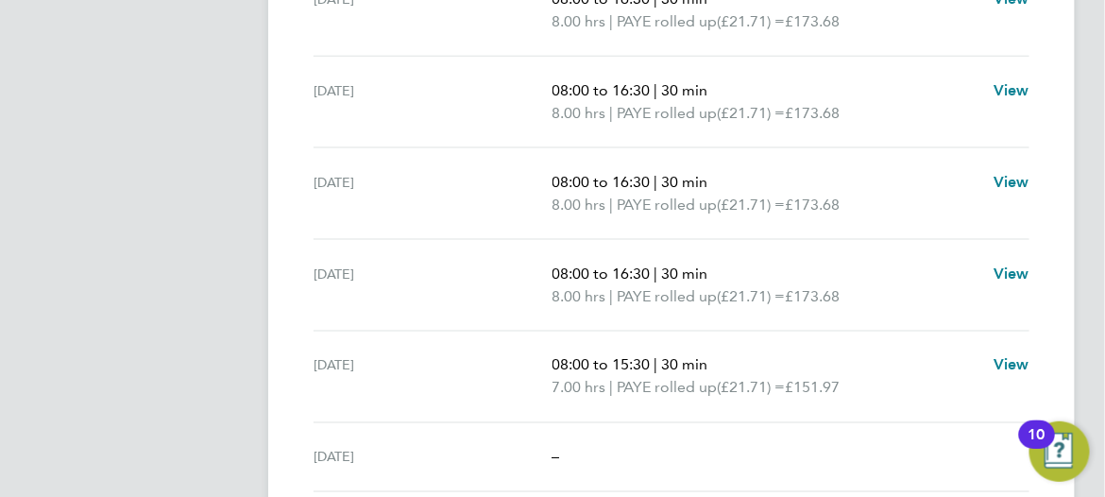
scroll to position [472, 0]
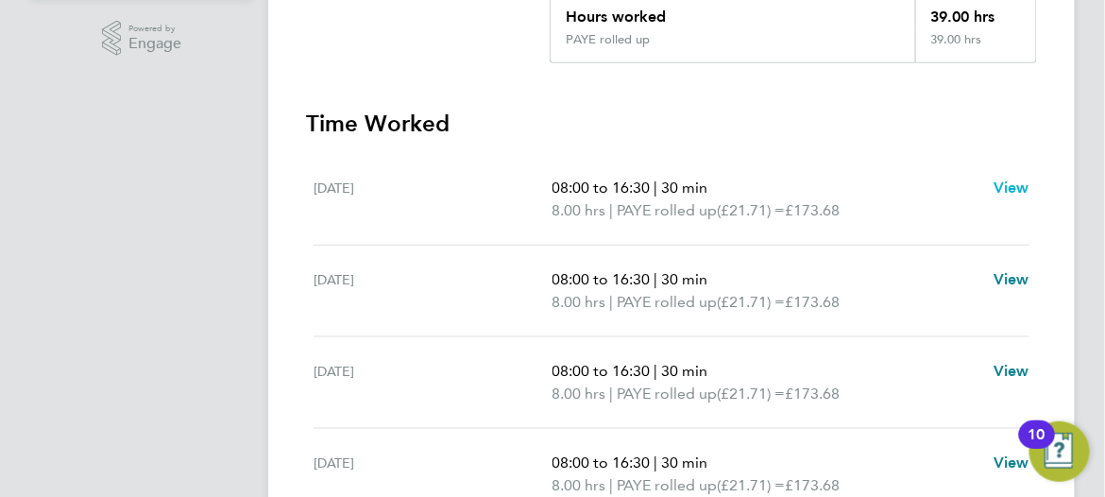
click at [1016, 179] on span "View" at bounding box center [1012, 188] width 36 height 18
select select "30"
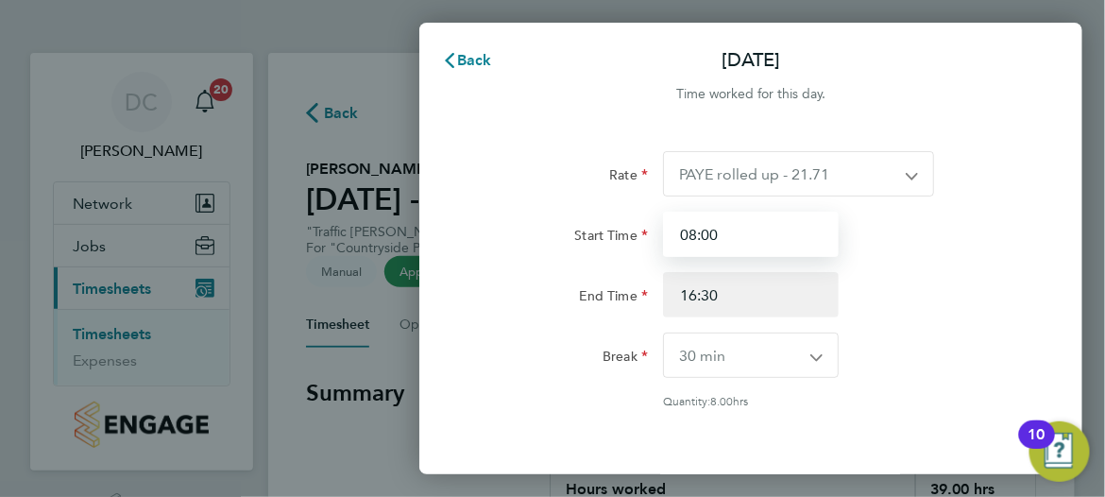
click at [727, 239] on input "08:00" at bounding box center [751, 234] width 176 height 45
drag, startPoint x: 753, startPoint y: 228, endPoint x: 674, endPoint y: 232, distance: 79.5
click at [674, 232] on input "08:00" at bounding box center [751, 234] width 176 height 45
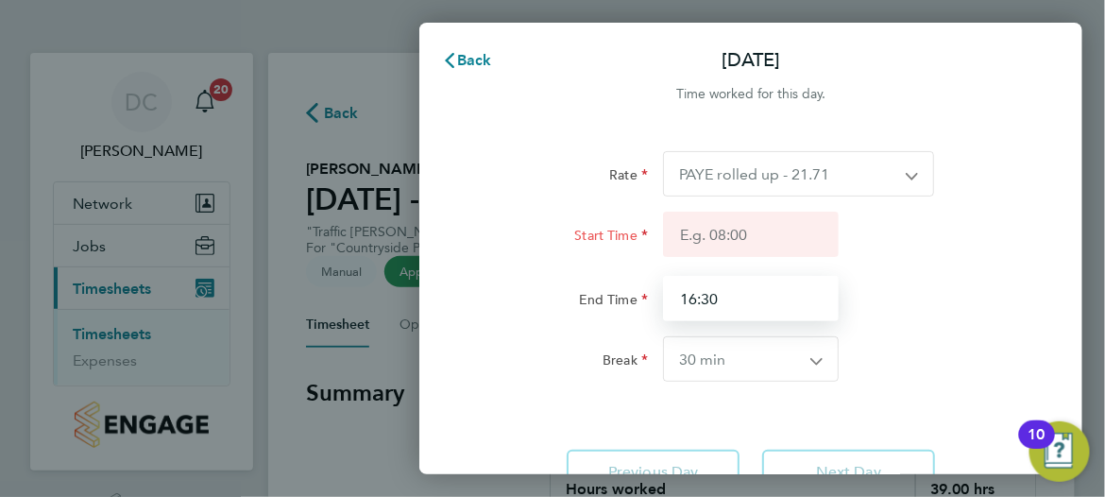
drag, startPoint x: 747, startPoint y: 281, endPoint x: 674, endPoint y: 292, distance: 73.6
click at [674, 292] on input "16:30" at bounding box center [751, 298] width 176 height 45
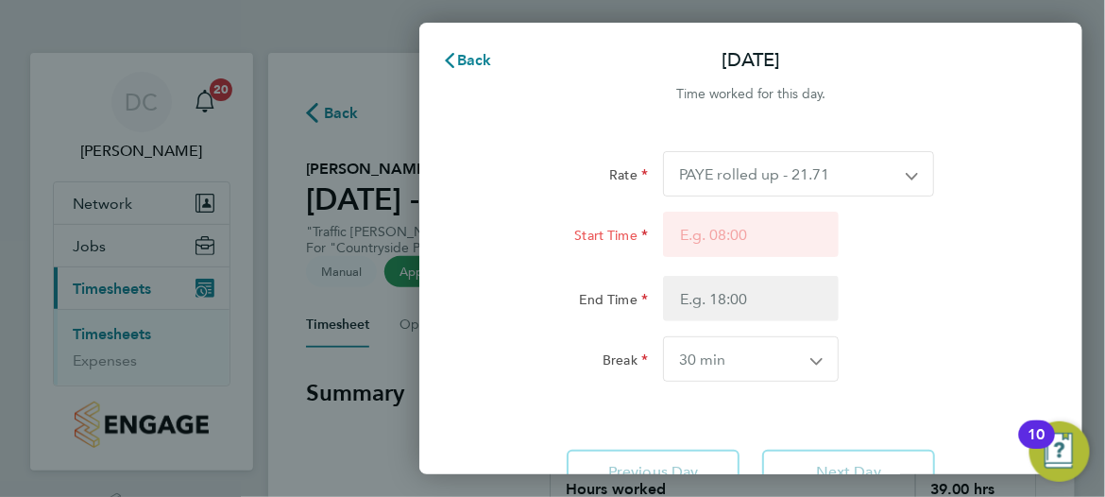
drag, startPoint x: 918, startPoint y: 400, endPoint x: 922, endPoint y: 389, distance: 11.1
click at [919, 399] on form "Rate PAYE rolled up - 21.71 UMB - 21.71 Start Time End Time Break 0 min 15 min …" at bounding box center [750, 281] width 557 height 261
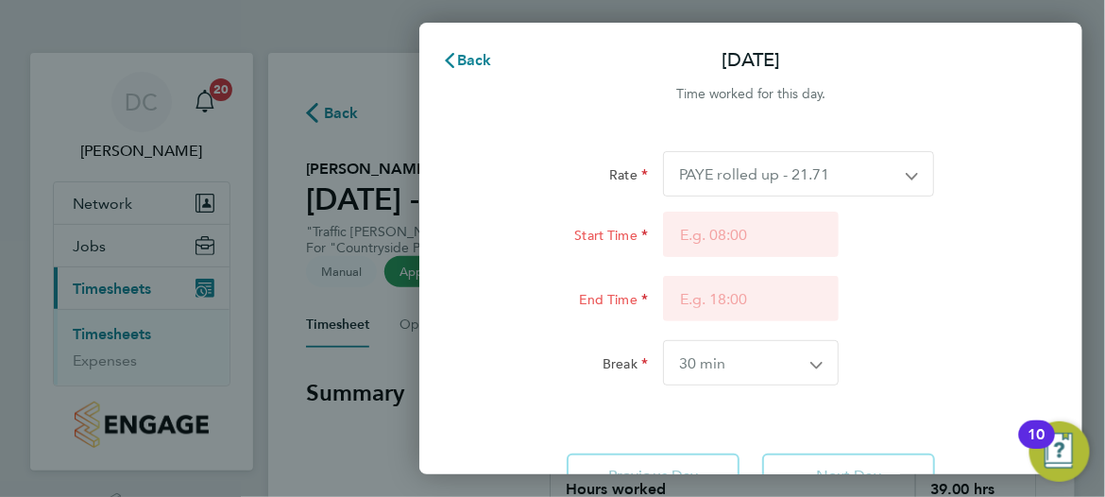
click at [1040, 282] on div "Rate PAYE rolled up - 21.71 UMB - 21.71 Start Time End Time Break 0 min 15 min …" at bounding box center [750, 324] width 663 height 393
click at [482, 56] on span "Back" at bounding box center [474, 60] width 35 height 18
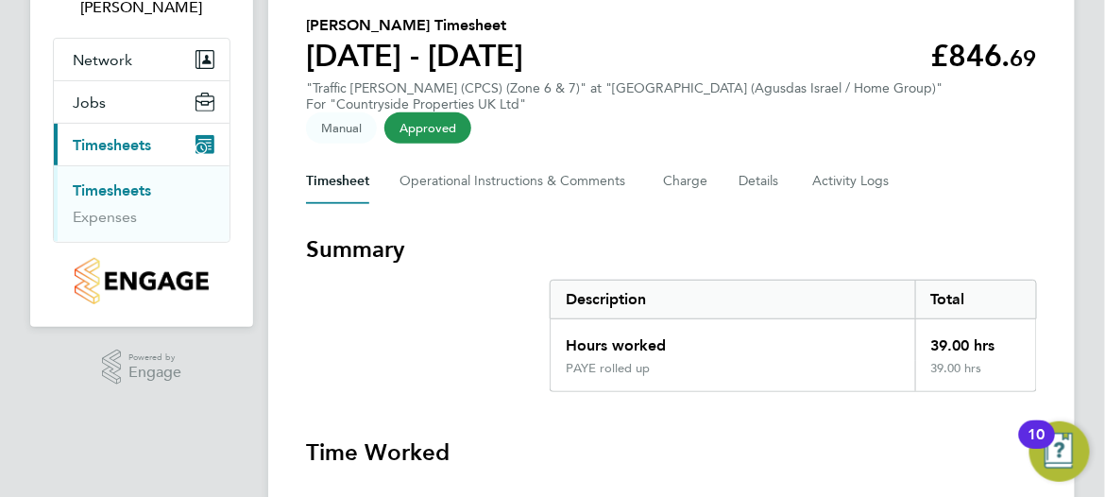
scroll to position [189, 0]
